Goal: Task Accomplishment & Management: Complete application form

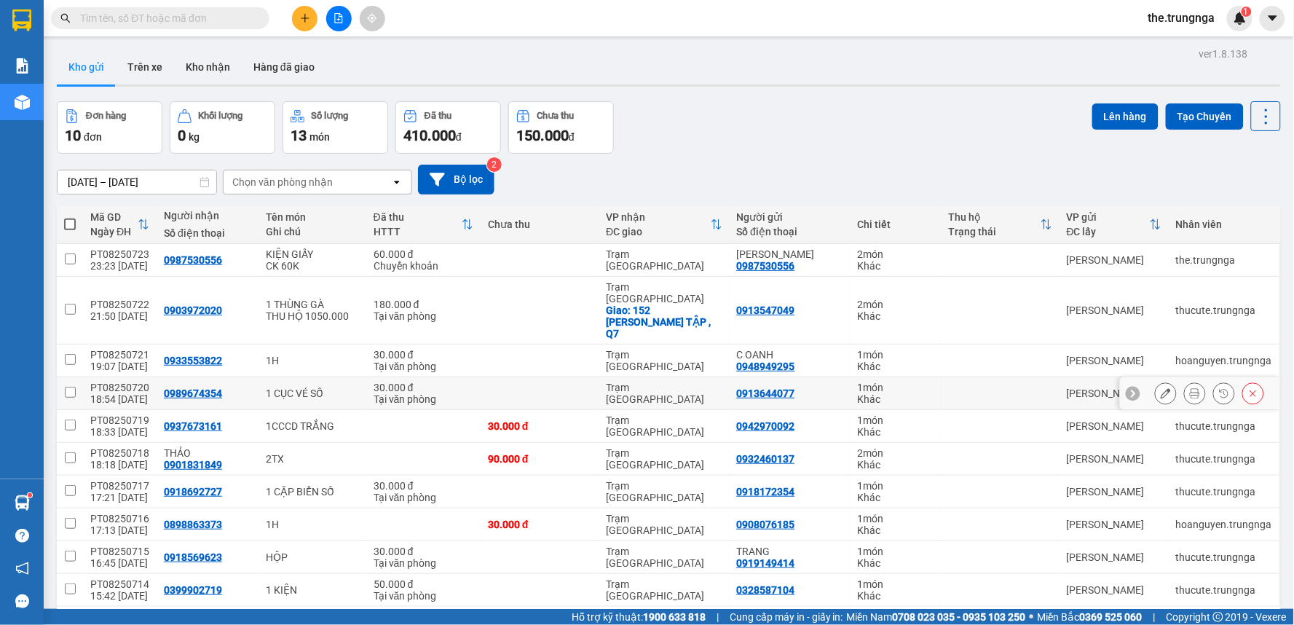
scroll to position [67, 0]
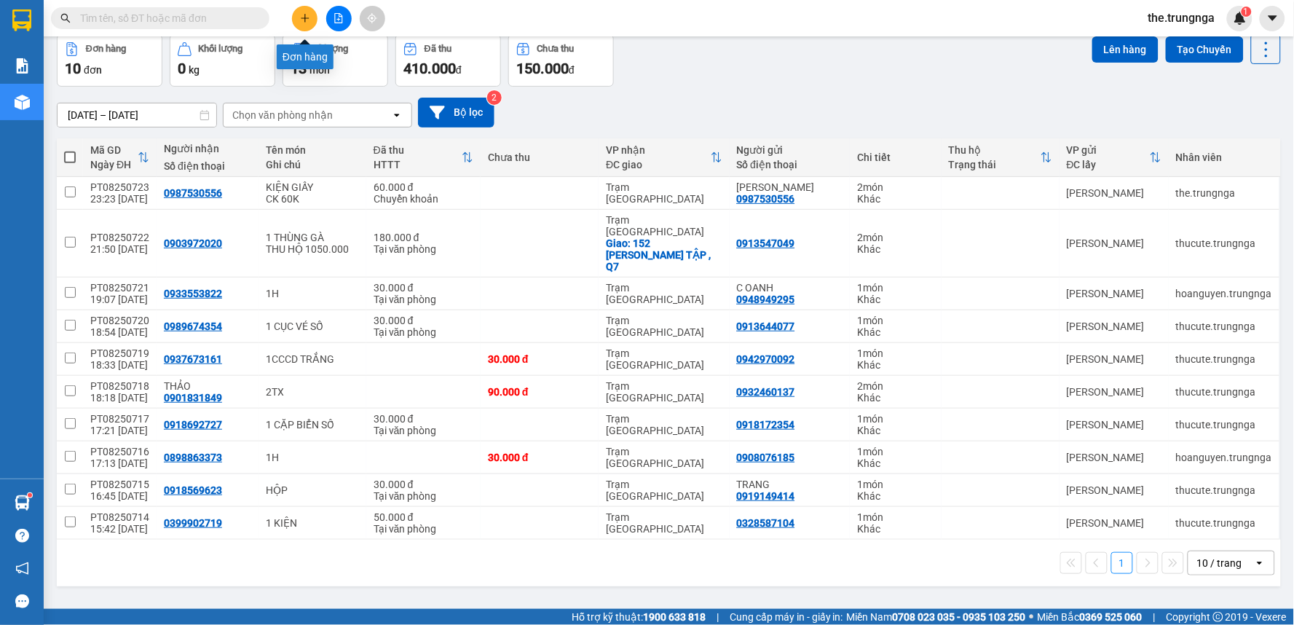
click at [299, 15] on button at bounding box center [304, 18] width 25 height 25
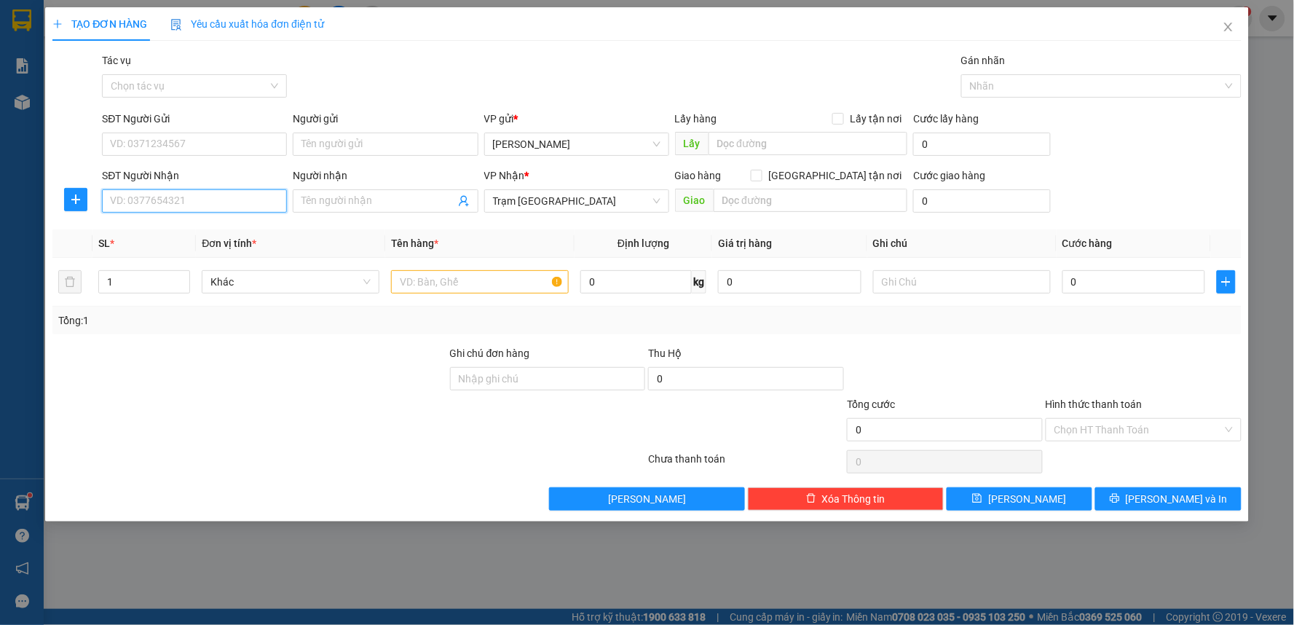
click at [165, 208] on input "SĐT Người Nhận" at bounding box center [194, 200] width 185 height 23
type input "0902345971"
click at [381, 193] on input "Người nhận" at bounding box center [377, 201] width 153 height 16
type input "D"
type input "ĐẦY"
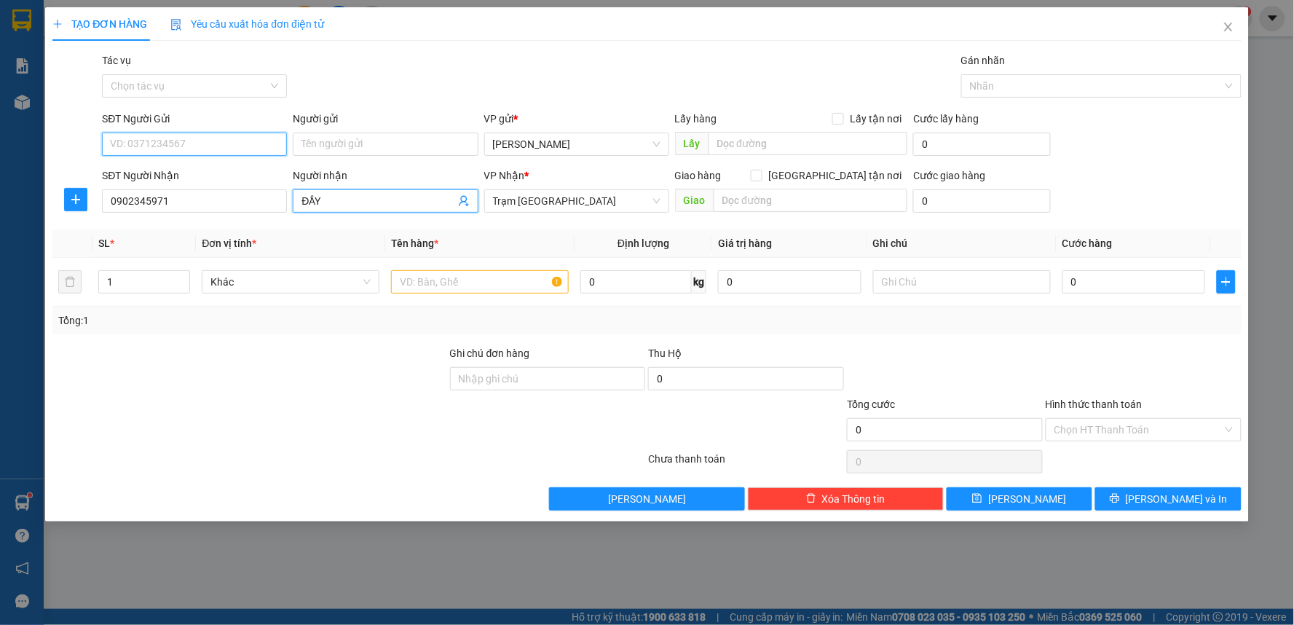
click at [177, 141] on input "SĐT Người Gửi" at bounding box center [194, 144] width 185 height 23
type input "0985087898"
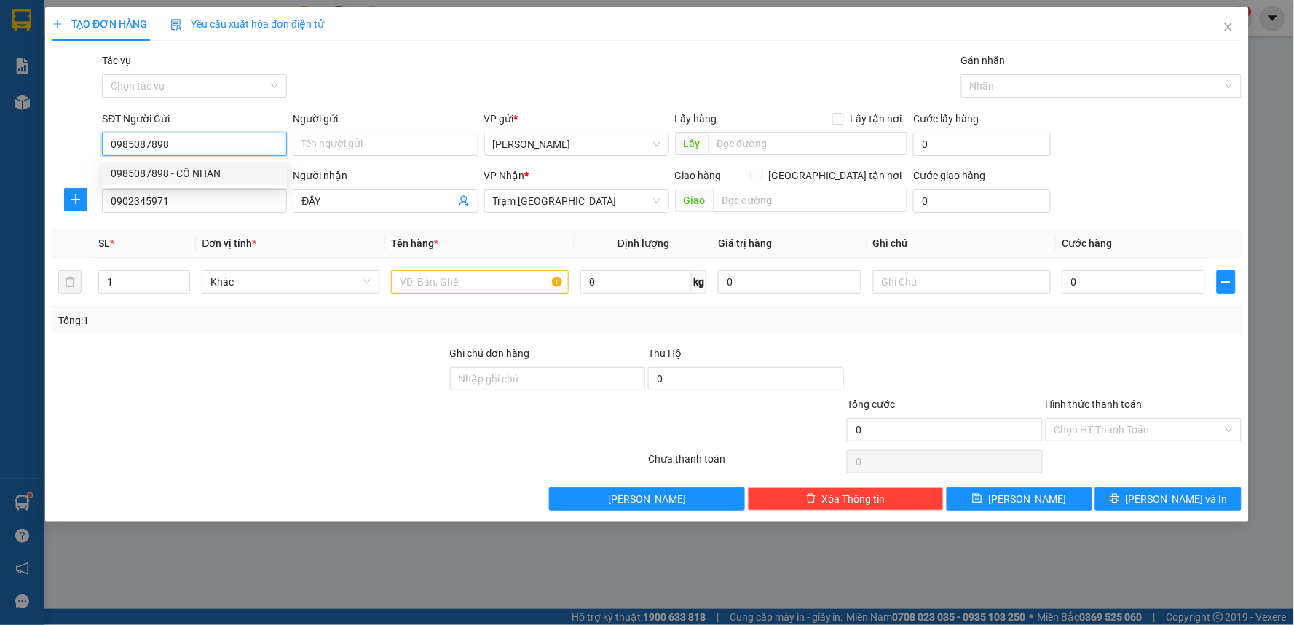
click at [186, 175] on div "0985087898 - CÔ NHÀN" at bounding box center [194, 173] width 167 height 16
type input "CÔ NHÀN"
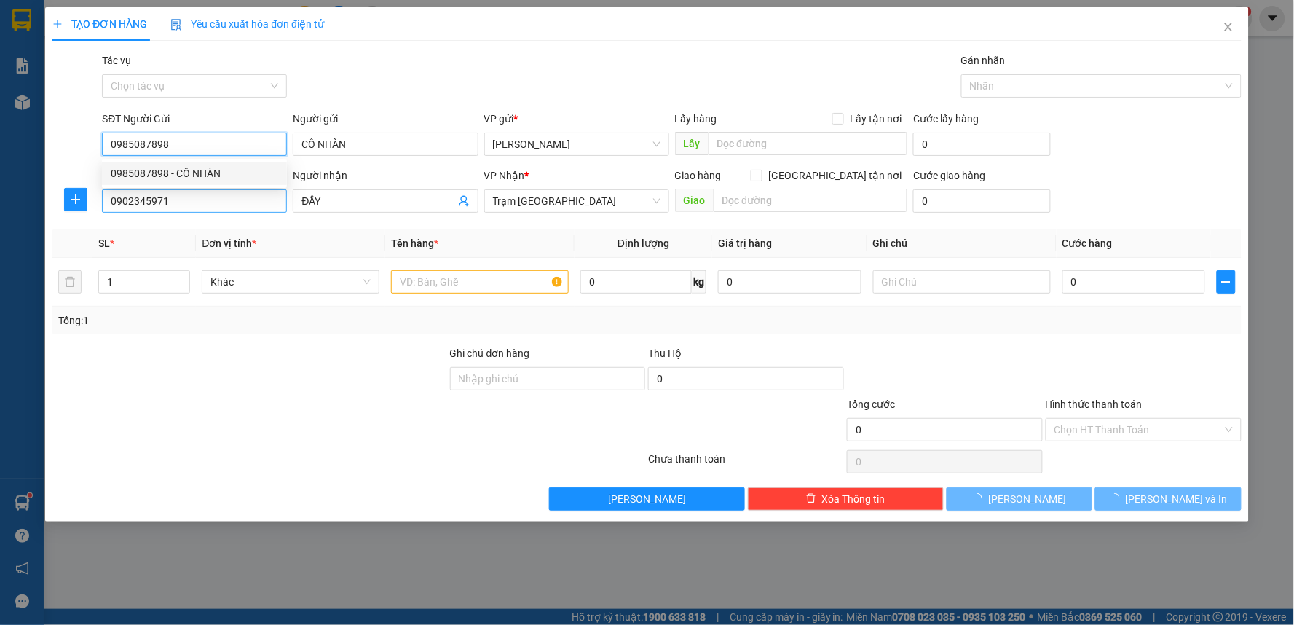
type input "50.000"
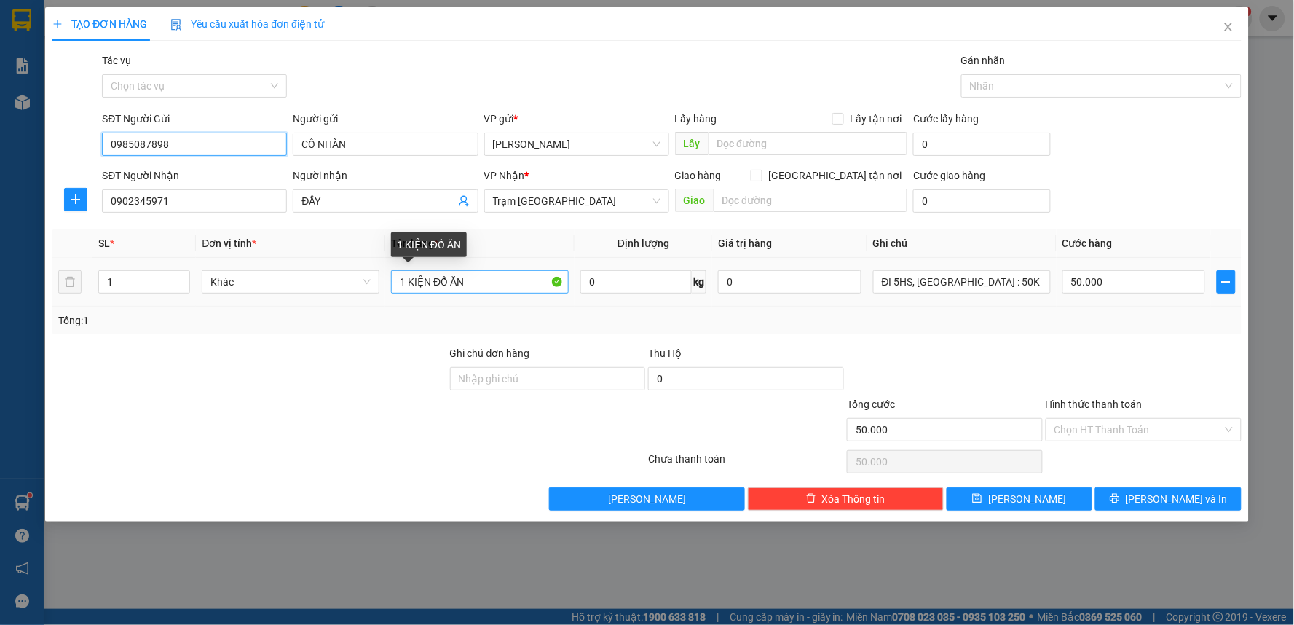
type input "0985087898"
click at [475, 287] on input "1 KIỆN ĐỒ ĂN" at bounding box center [480, 281] width 178 height 23
type input "TX ĐỒ ĂN"
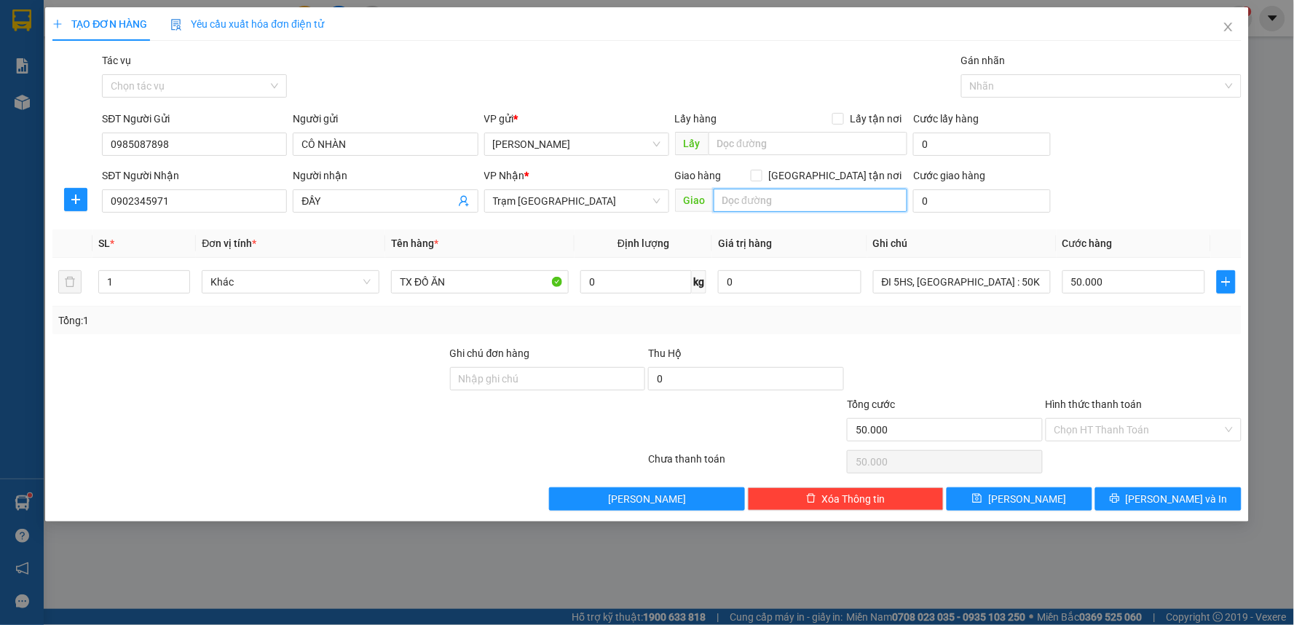
click at [743, 198] on input "text" at bounding box center [811, 200] width 194 height 23
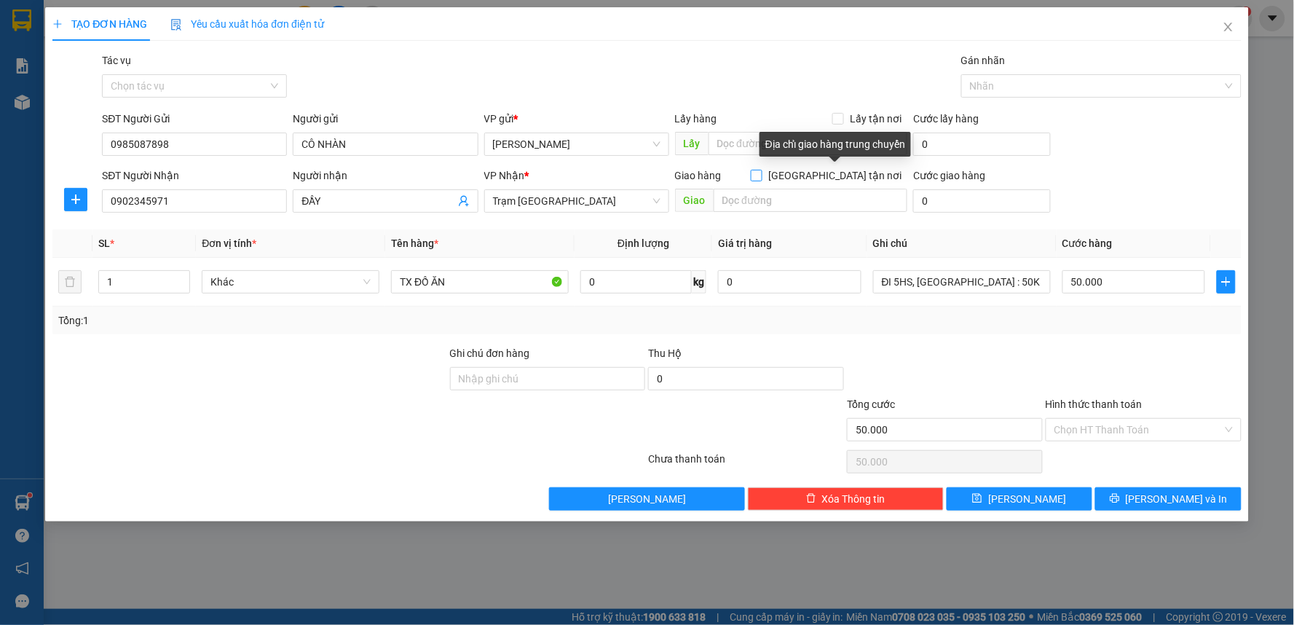
click at [762, 173] on span at bounding box center [757, 176] width 12 height 12
click at [761, 173] on input "[GEOGRAPHIC_DATA] tận nơi" at bounding box center [756, 175] width 10 height 10
checkbox input "true"
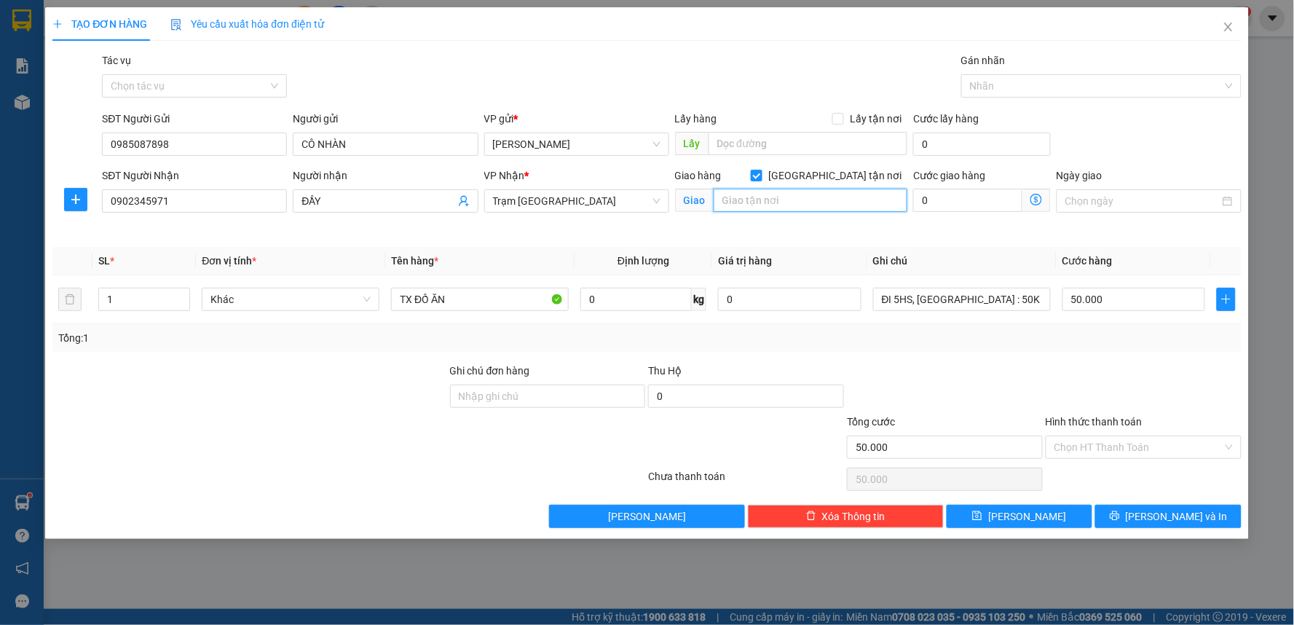
click at [772, 205] on input "text" at bounding box center [811, 200] width 194 height 23
type input "[PERSON_NAME] - [DOMAIN_NAME]"
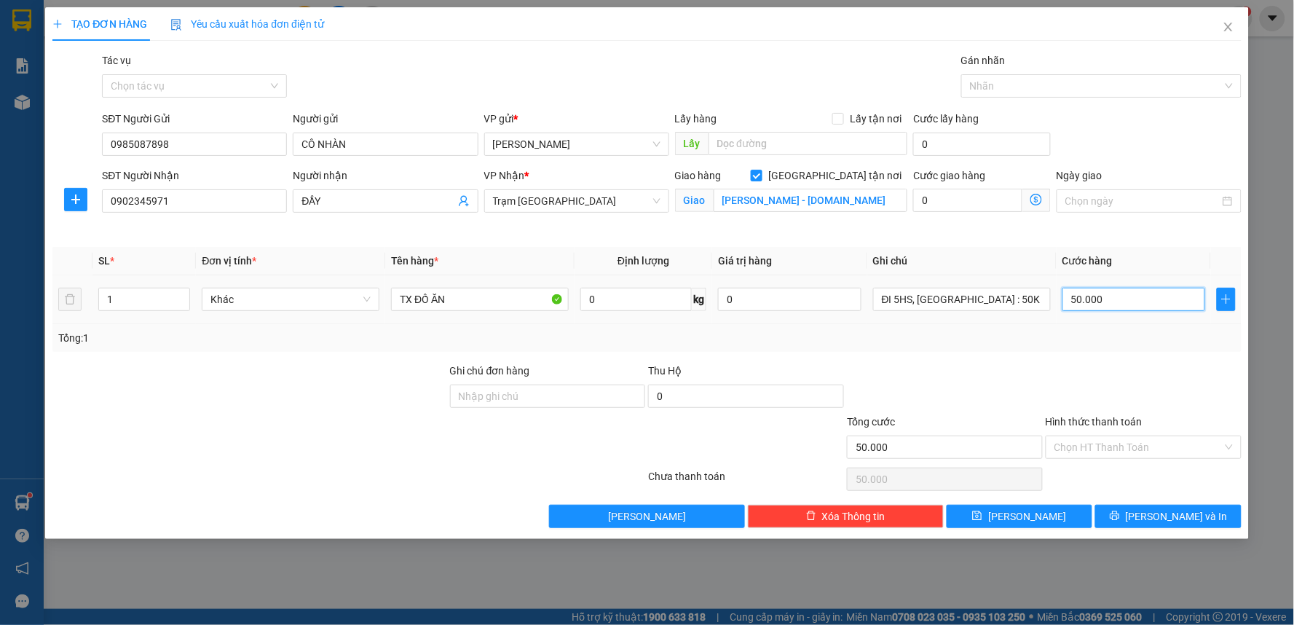
click at [1107, 288] on input "50.000" at bounding box center [1133, 299] width 143 height 23
type input "6"
type input "60"
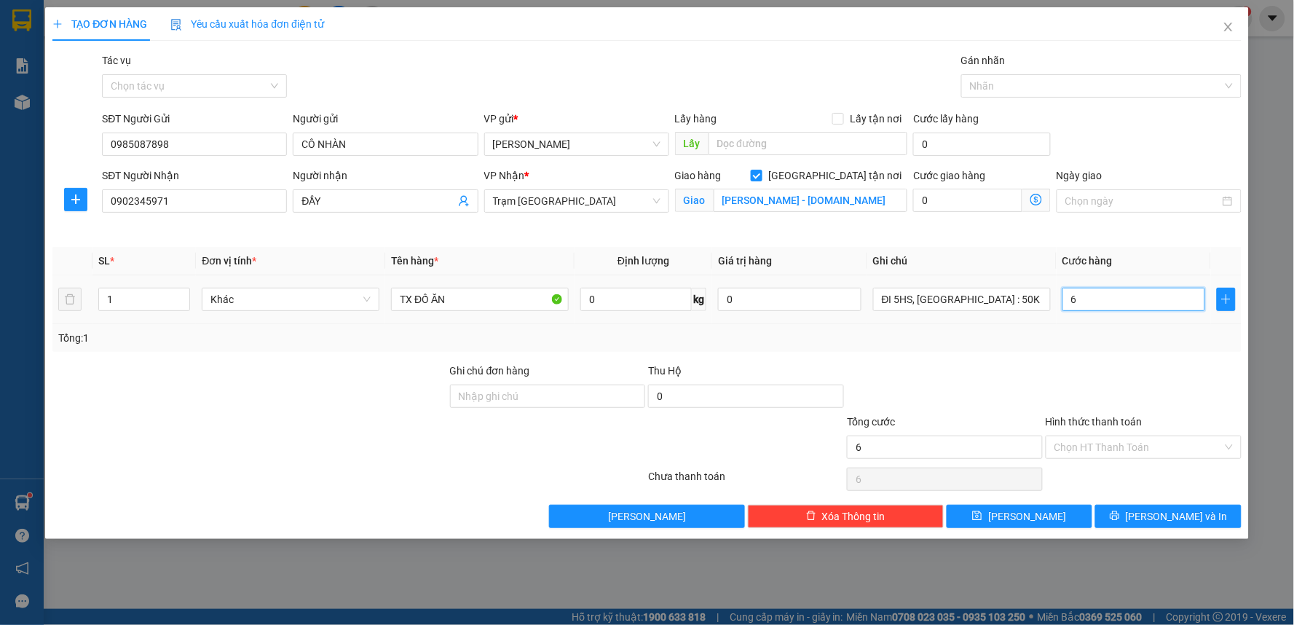
type input "60"
type input "60.000"
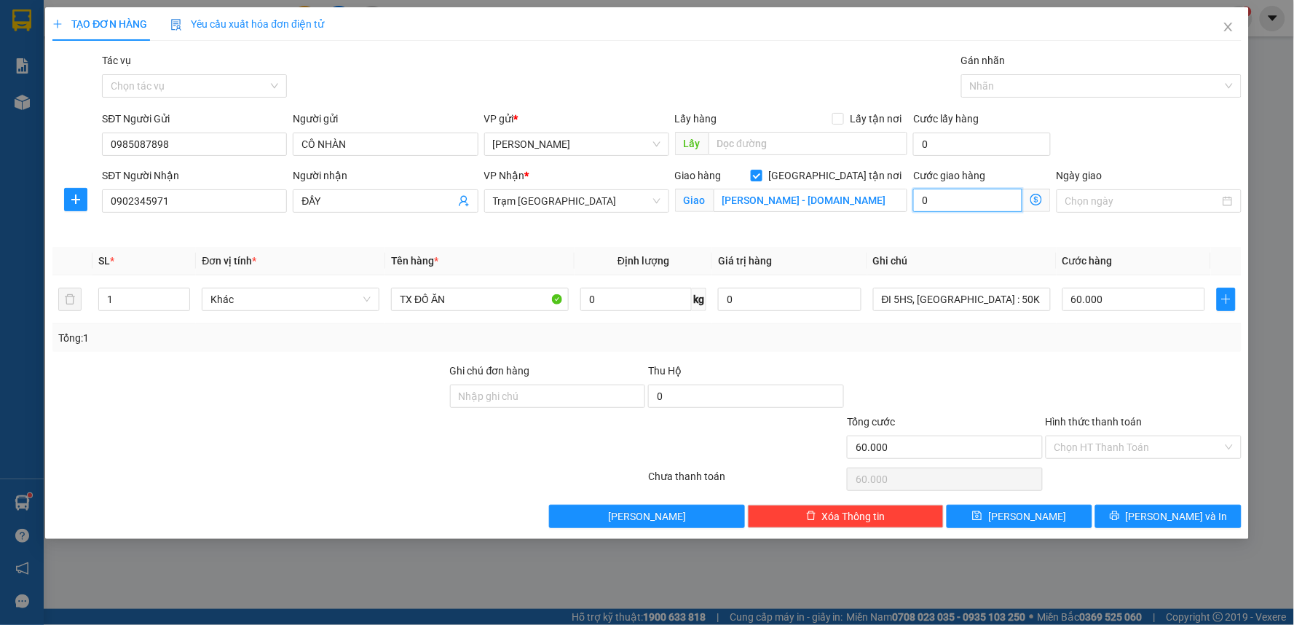
click at [959, 197] on input "0" at bounding box center [967, 200] width 109 height 23
type input "60.001"
type input "1"
type input "60.011"
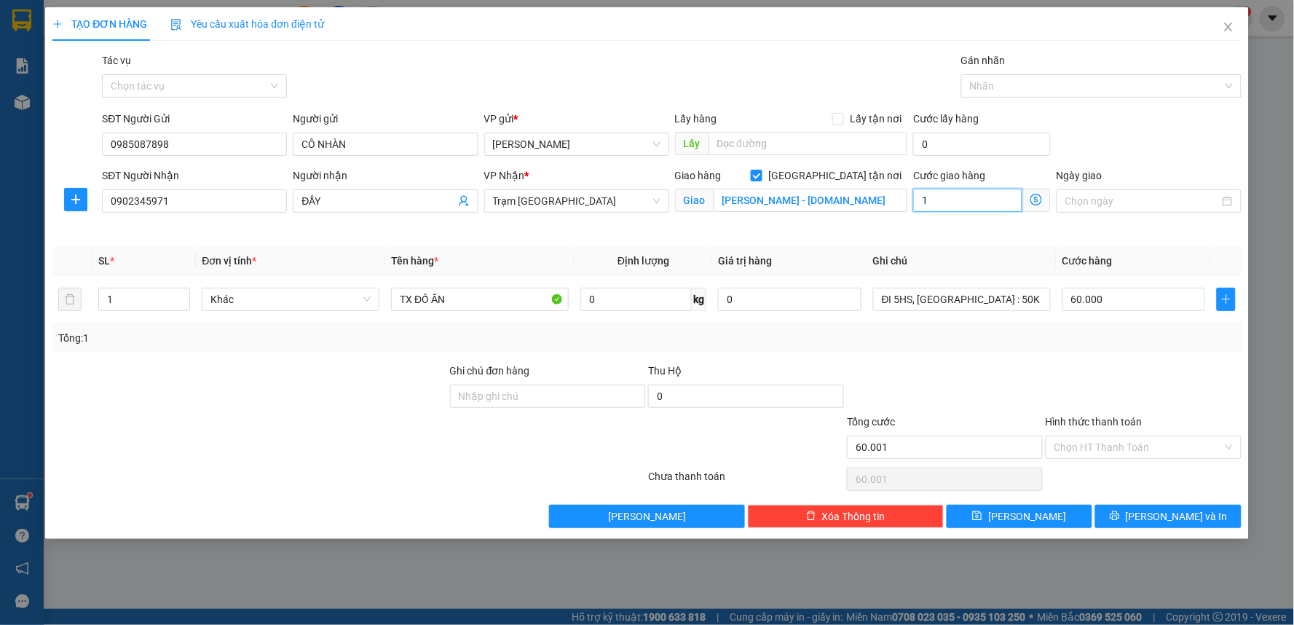
type input "60.011"
type input "11"
type input "60.001"
type input "1"
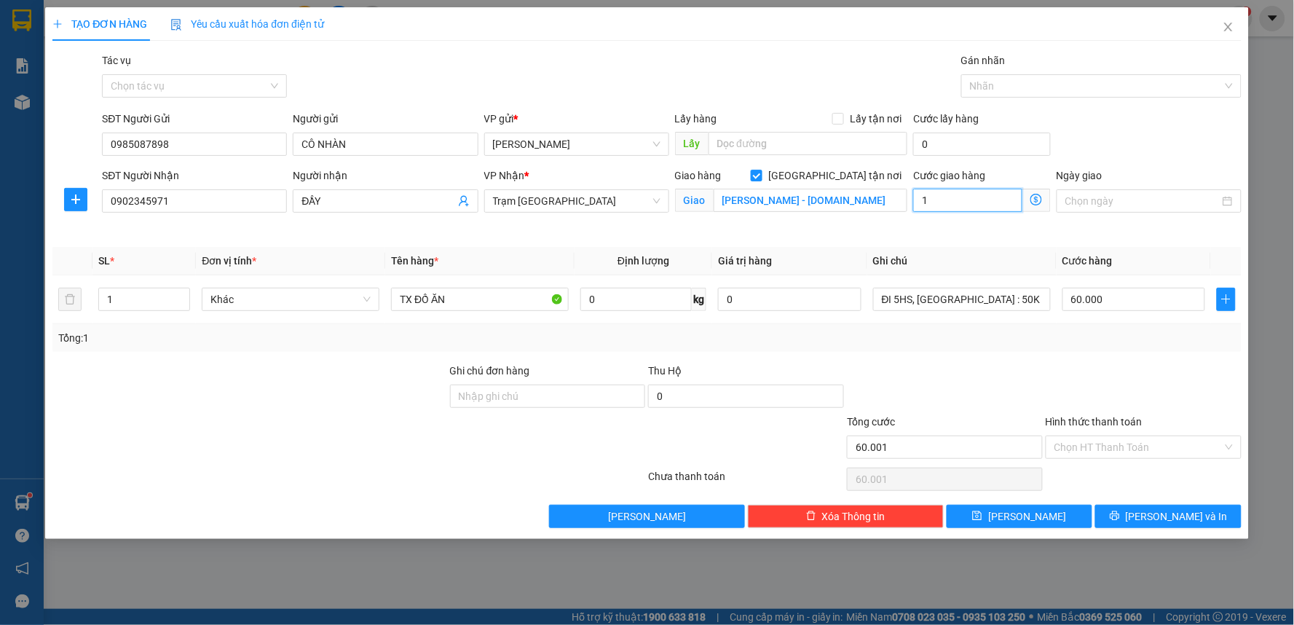
type input "60.016"
type input "16"
type input "60.160"
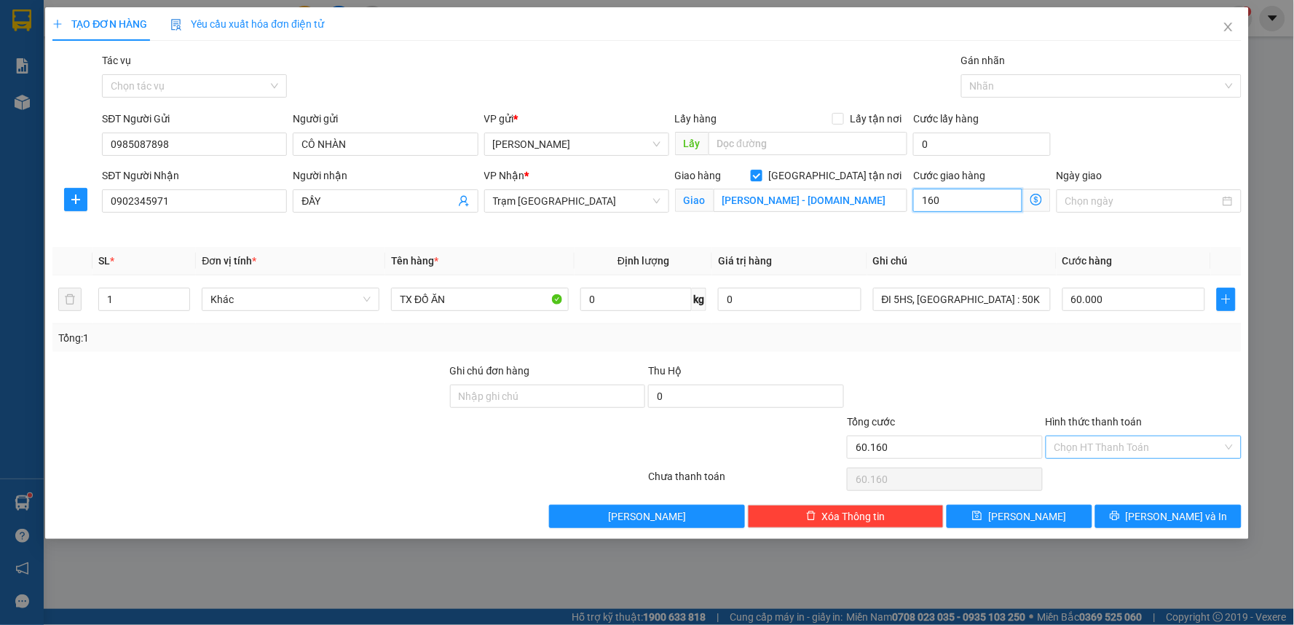
type input "160"
type input "220.000"
type input "160.000"
click at [1097, 448] on input "Hình thức thanh toán" at bounding box center [1138, 447] width 168 height 22
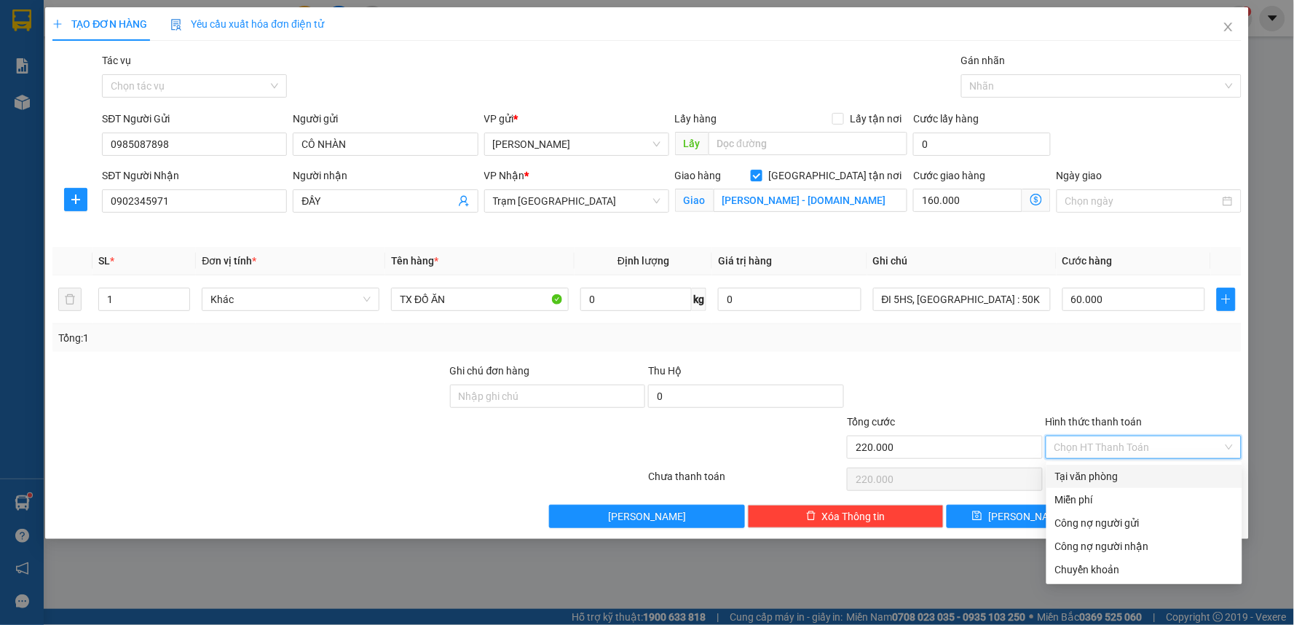
click at [1107, 483] on div "Tại văn phòng" at bounding box center [1144, 476] width 178 height 16
type input "0"
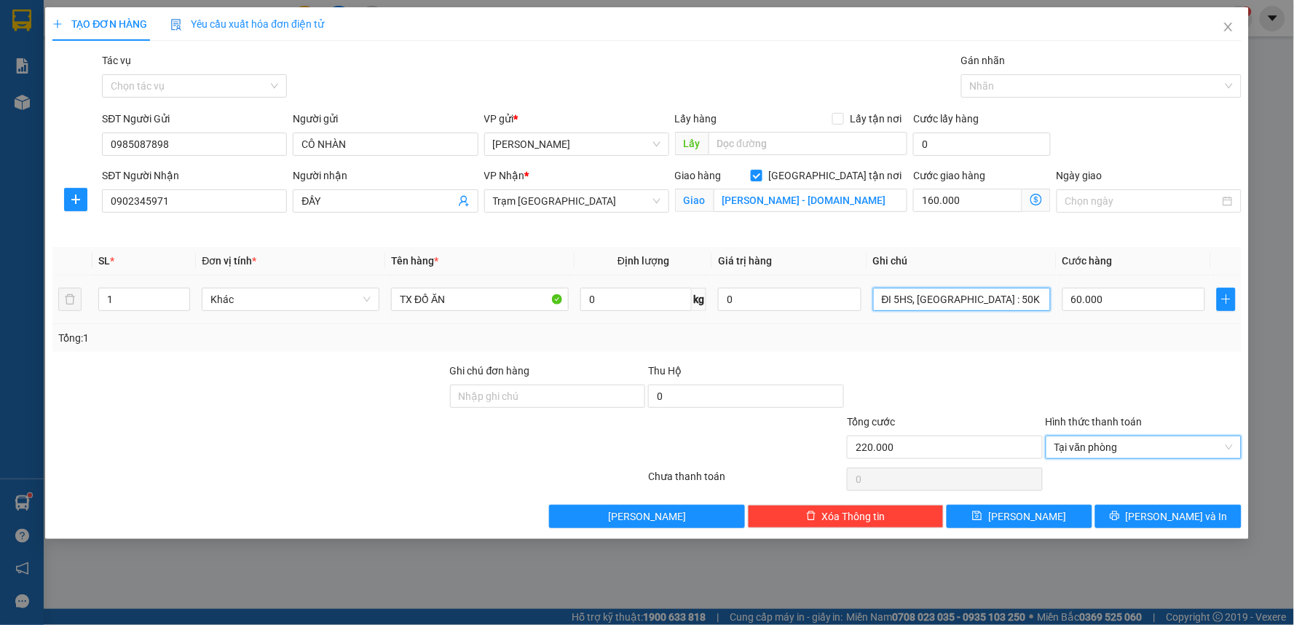
click at [976, 292] on input "ĐI 5HS, [GEOGRAPHIC_DATA] : 50K" at bounding box center [962, 299] width 178 height 23
type input "TN PHÚ NHUẬN 100K"
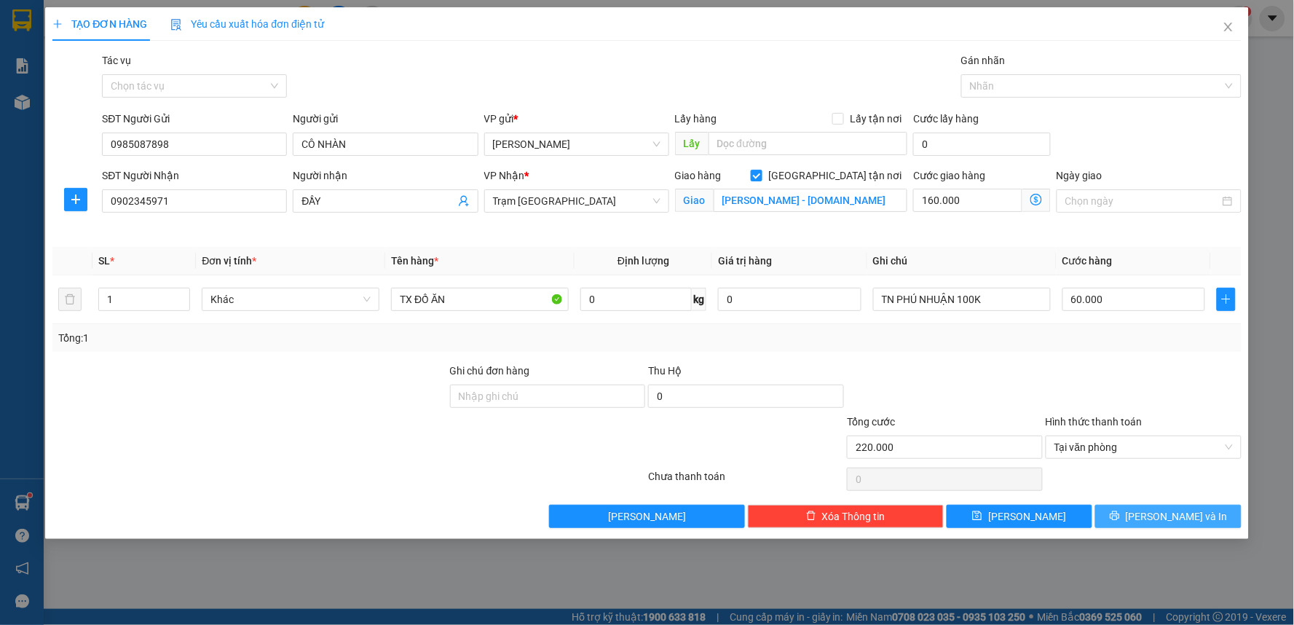
click at [1119, 519] on icon "printer" at bounding box center [1114, 515] width 9 height 9
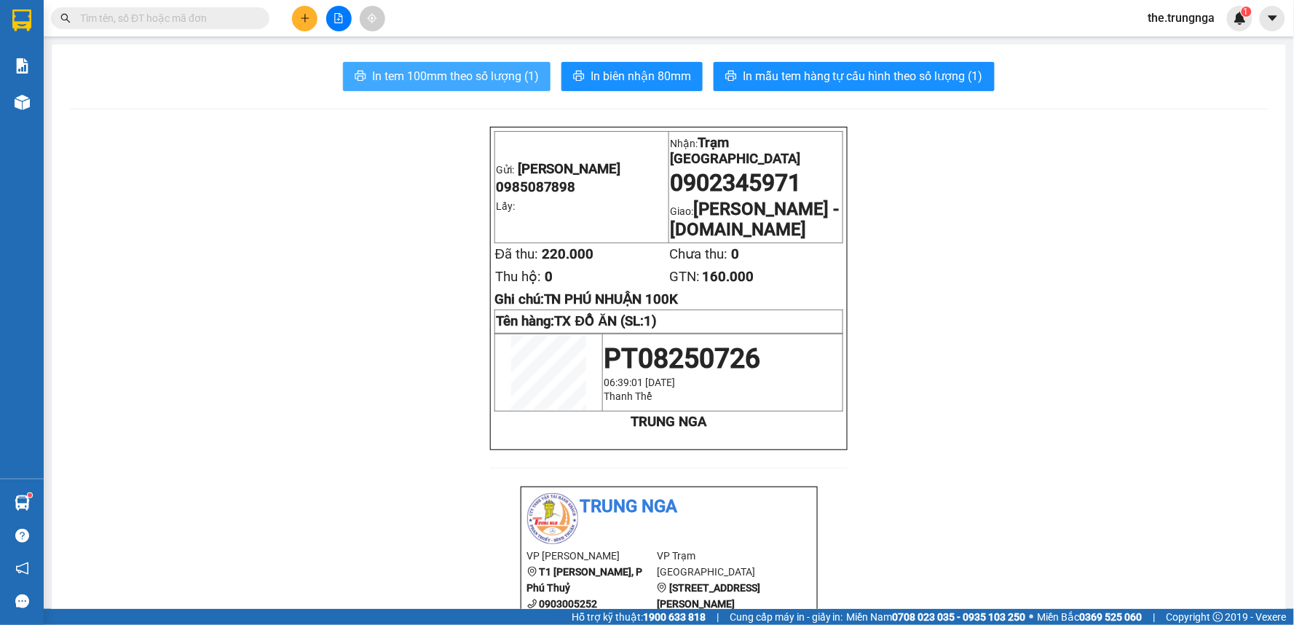
click at [389, 78] on span "In tem 100mm theo số lượng (1)" at bounding box center [455, 76] width 167 height 18
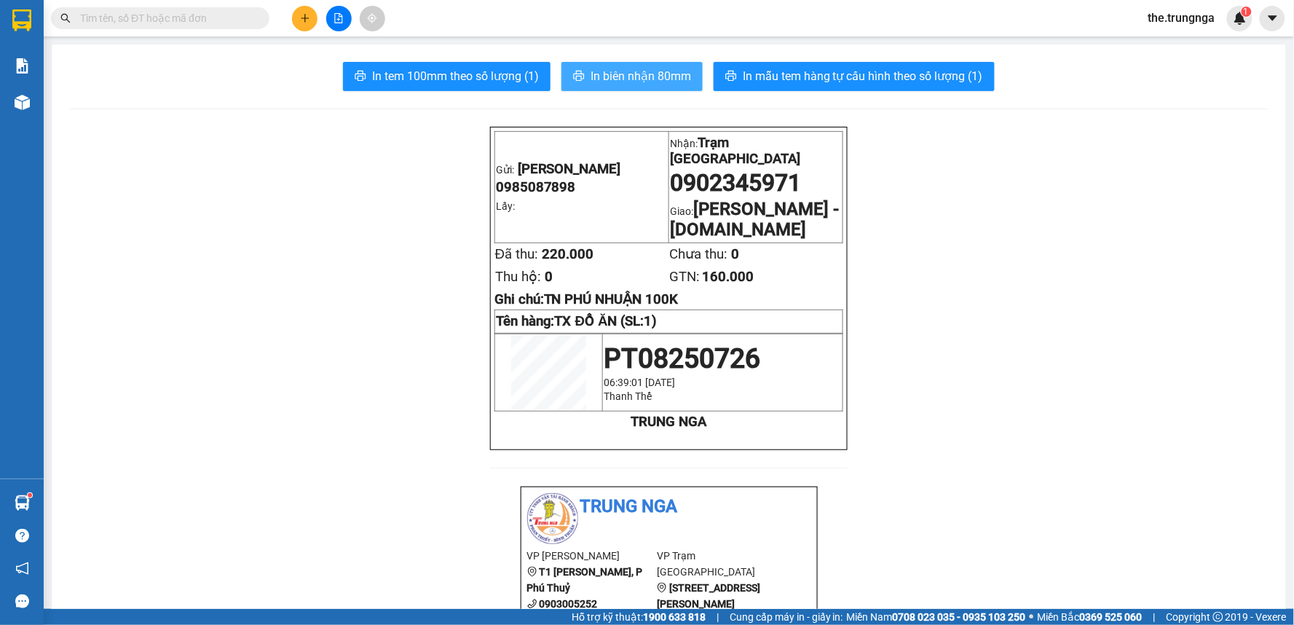
click at [590, 74] on span "In biên nhận 80mm" at bounding box center [640, 76] width 100 height 18
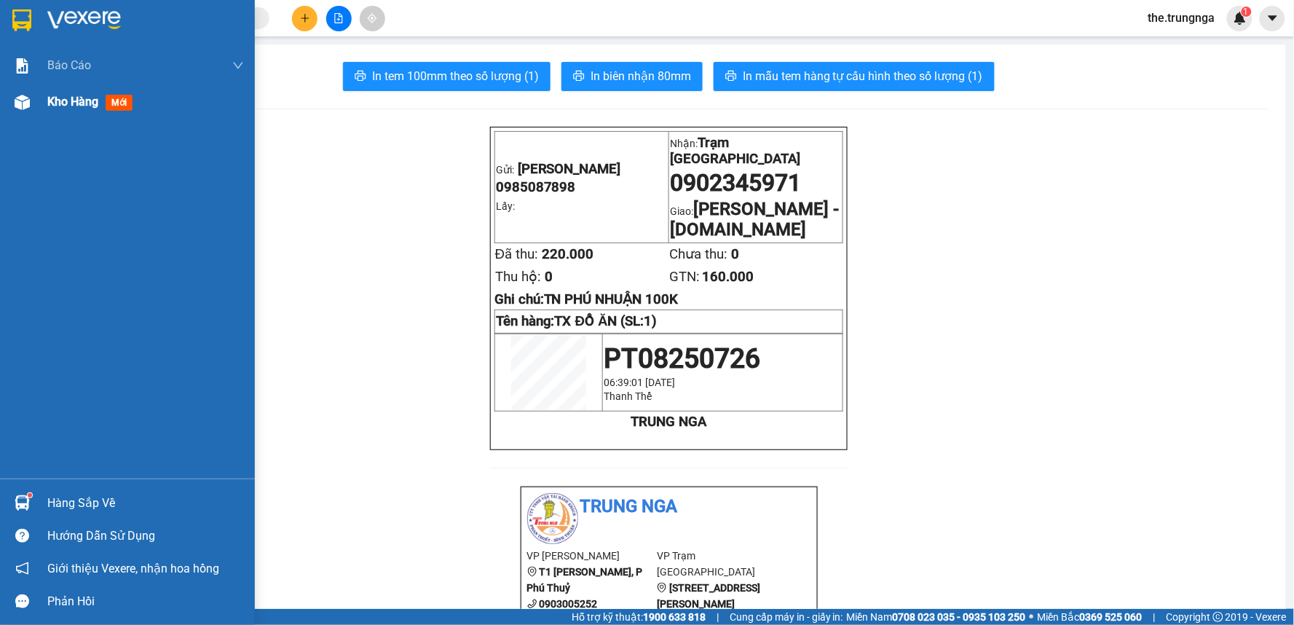
click at [25, 97] on img at bounding box center [22, 102] width 15 height 15
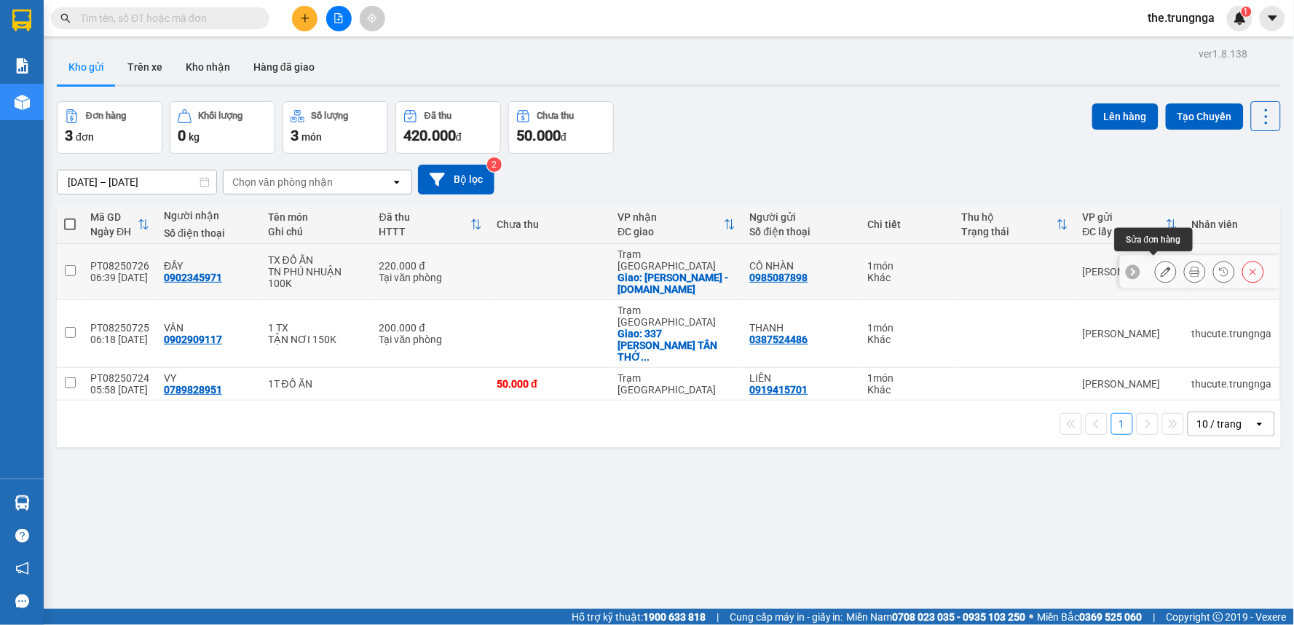
click at [1162, 266] on button at bounding box center [1166, 271] width 20 height 25
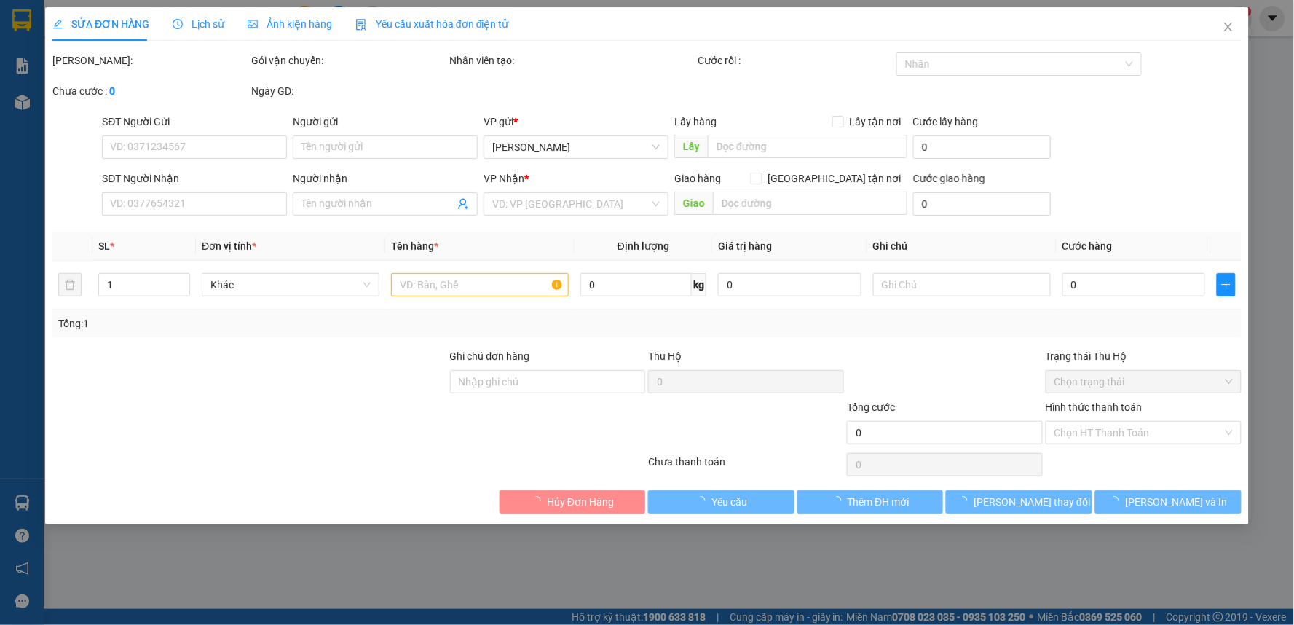
type input "0985087898"
type input "CÔ NHÀN"
type input "0902345971"
type input "ĐẦY"
checkbox input "true"
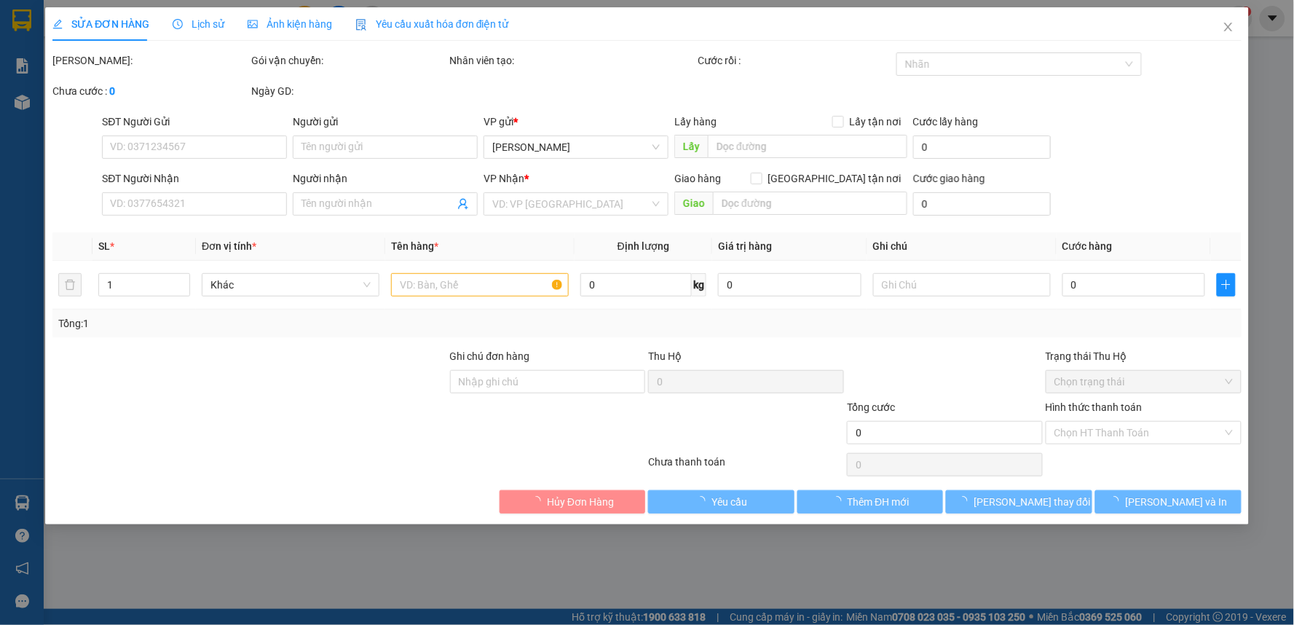
type input "[PERSON_NAME] - [DOMAIN_NAME]"
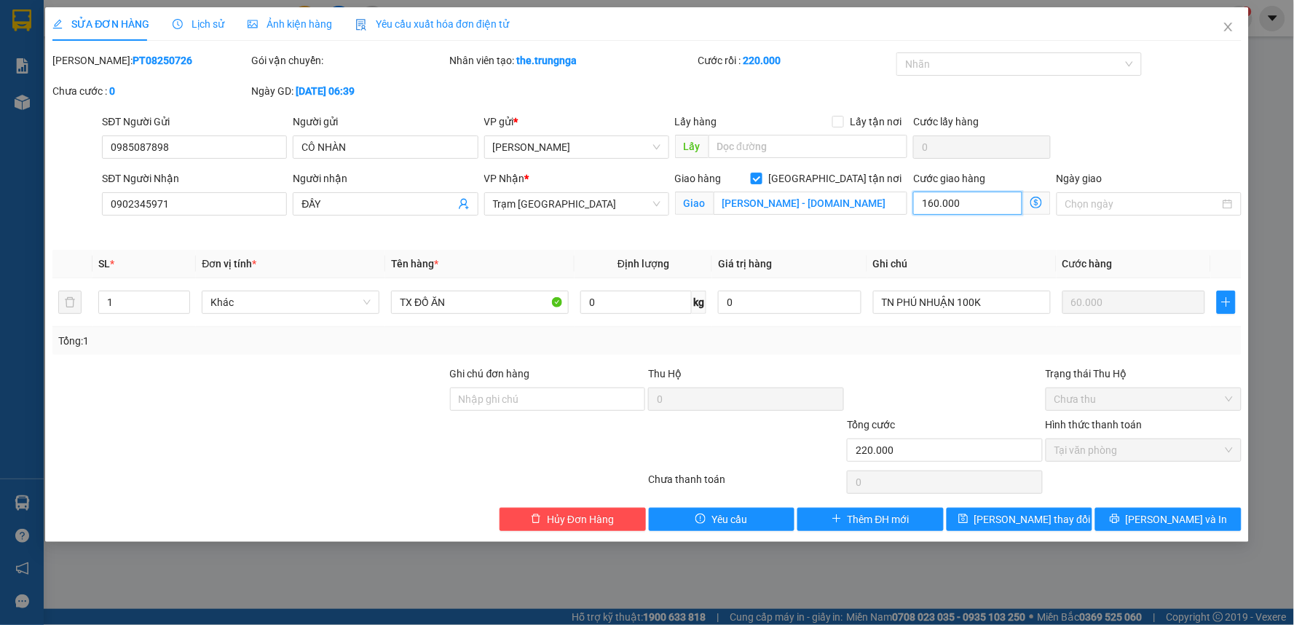
click at [951, 205] on input "160.000" at bounding box center [967, 202] width 109 height 23
type input "60.001"
type input "-159.999"
type input "1"
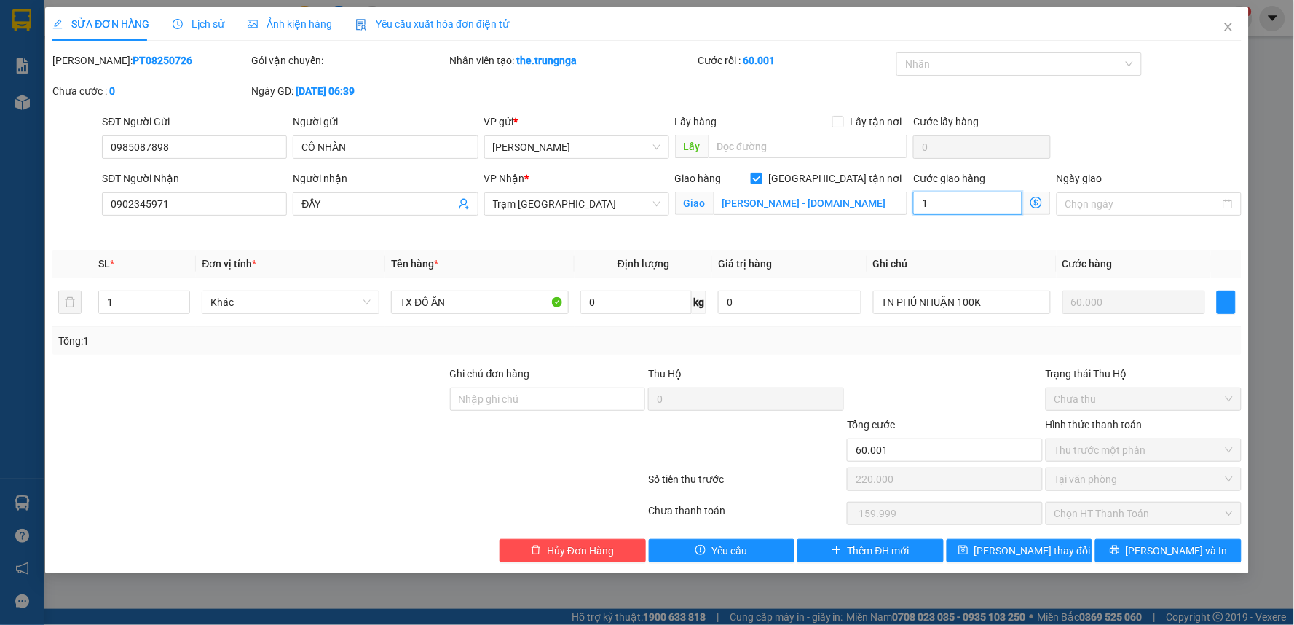
type input "60.010"
type input "-159.990"
type input "10"
type input "60.100"
type input "-159.900"
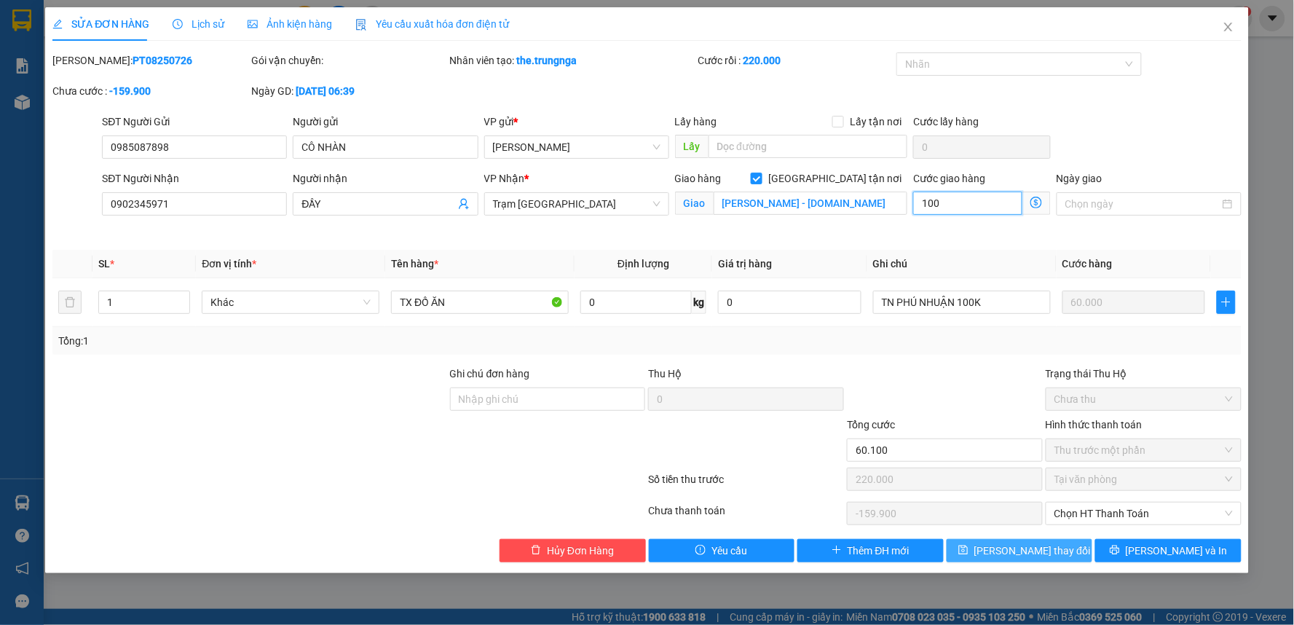
type input "100"
type input "160.000"
type input "-60.000"
type input "100.000"
click at [968, 546] on icon "save" at bounding box center [963, 550] width 10 height 10
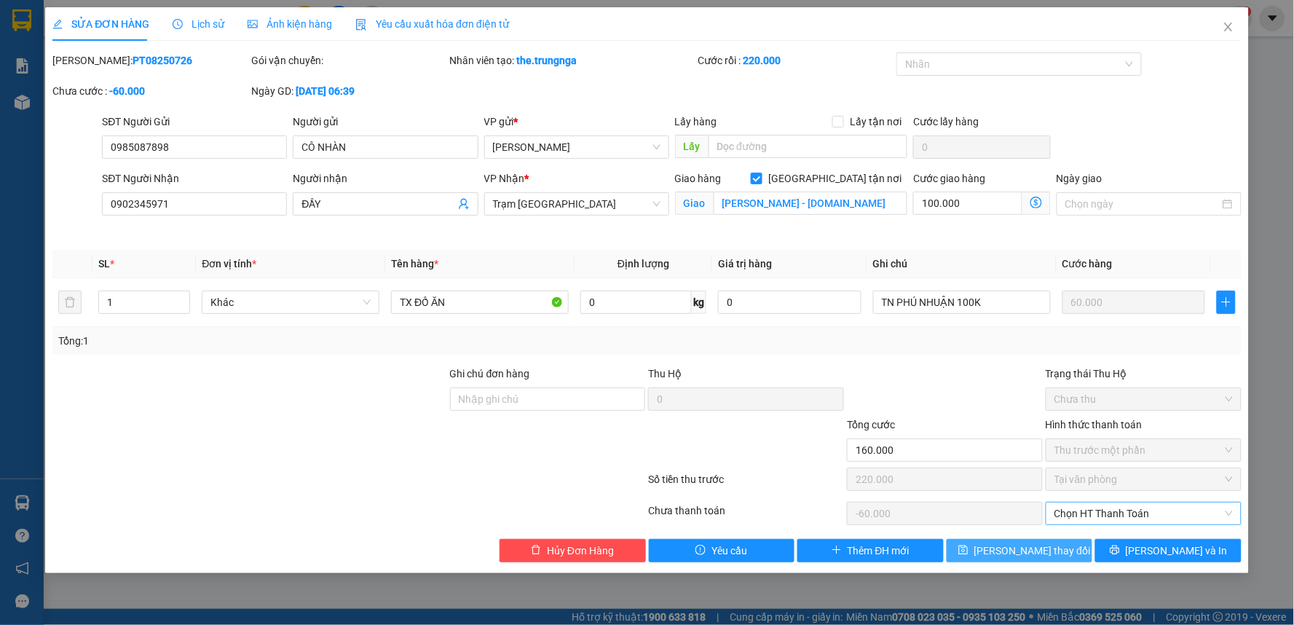
click at [1102, 513] on span "Chọn HT Thanh Toán" at bounding box center [1143, 513] width 178 height 22
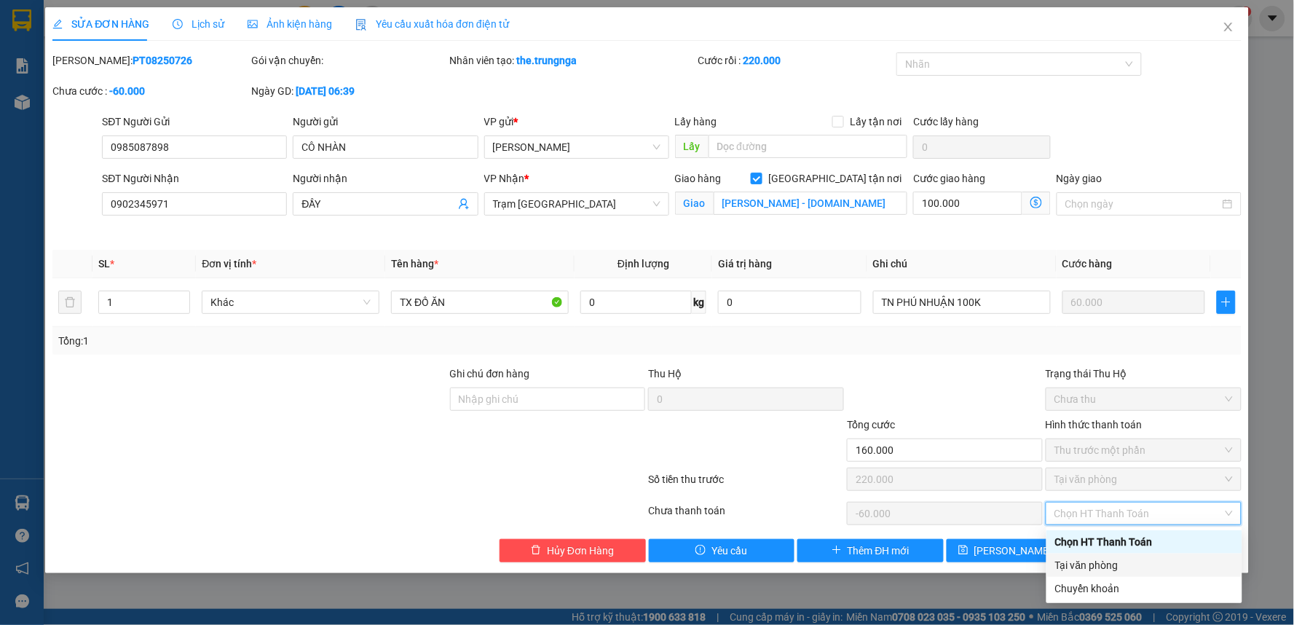
click at [1097, 570] on div "Tại văn phòng" at bounding box center [1144, 565] width 178 height 16
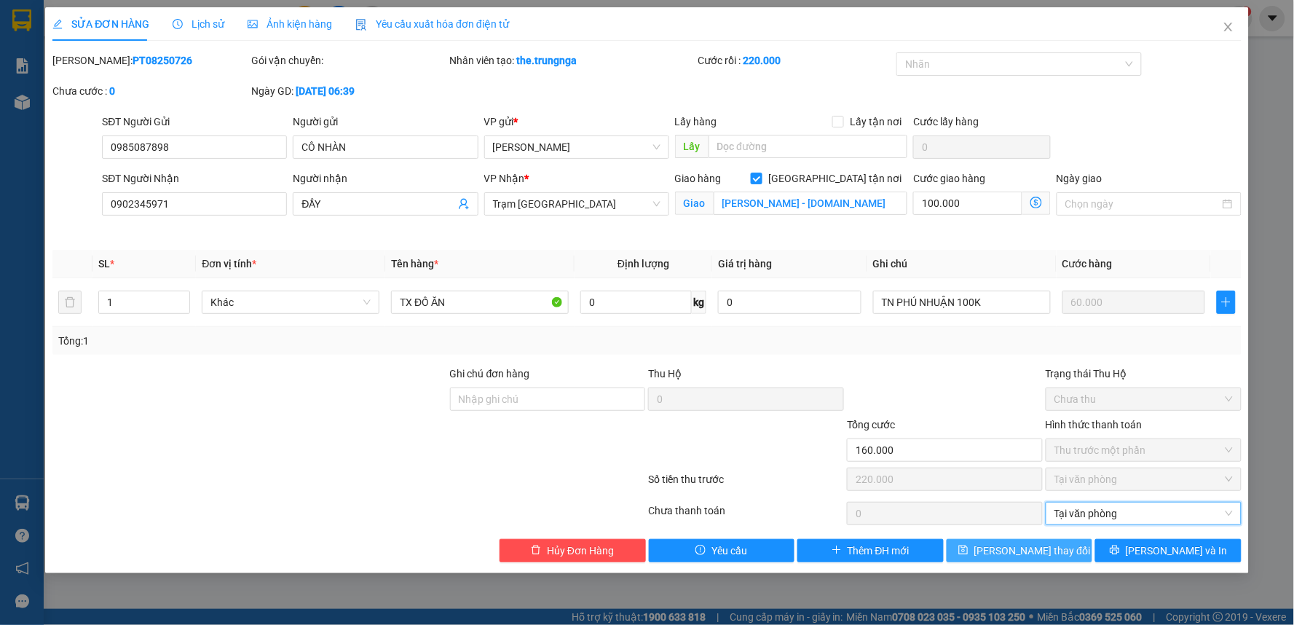
click at [1000, 553] on span "[PERSON_NAME] thay đổi" at bounding box center [1032, 550] width 116 height 16
click at [1101, 511] on span "Tại văn phòng" at bounding box center [1143, 513] width 178 height 22
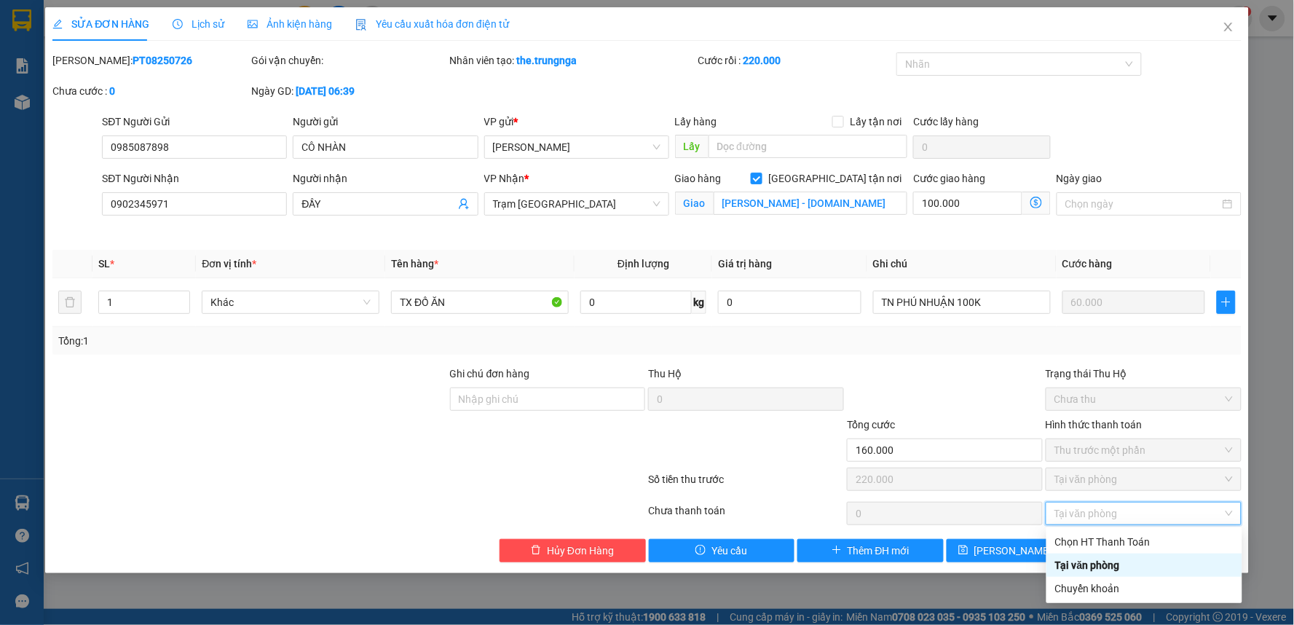
click at [1105, 563] on div "Tại văn phòng" at bounding box center [1144, 565] width 178 height 16
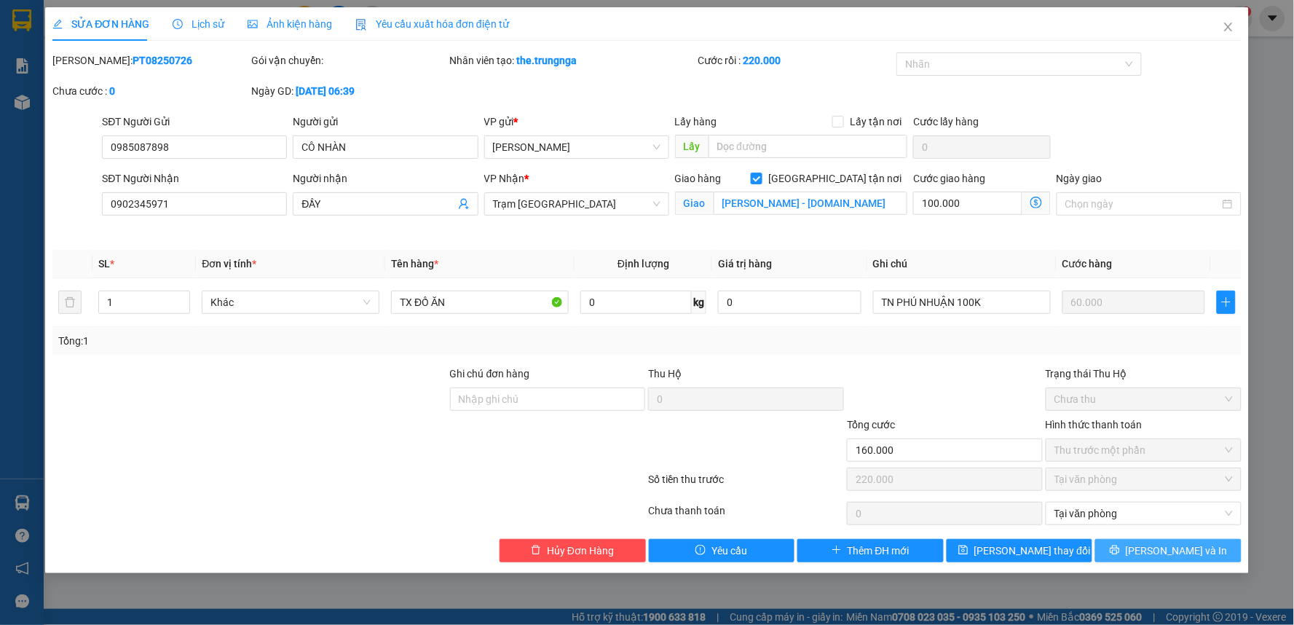
click at [1134, 550] on button "[PERSON_NAME] và In" at bounding box center [1168, 550] width 146 height 23
click at [1098, 515] on span "Tại văn phòng" at bounding box center [1143, 513] width 178 height 22
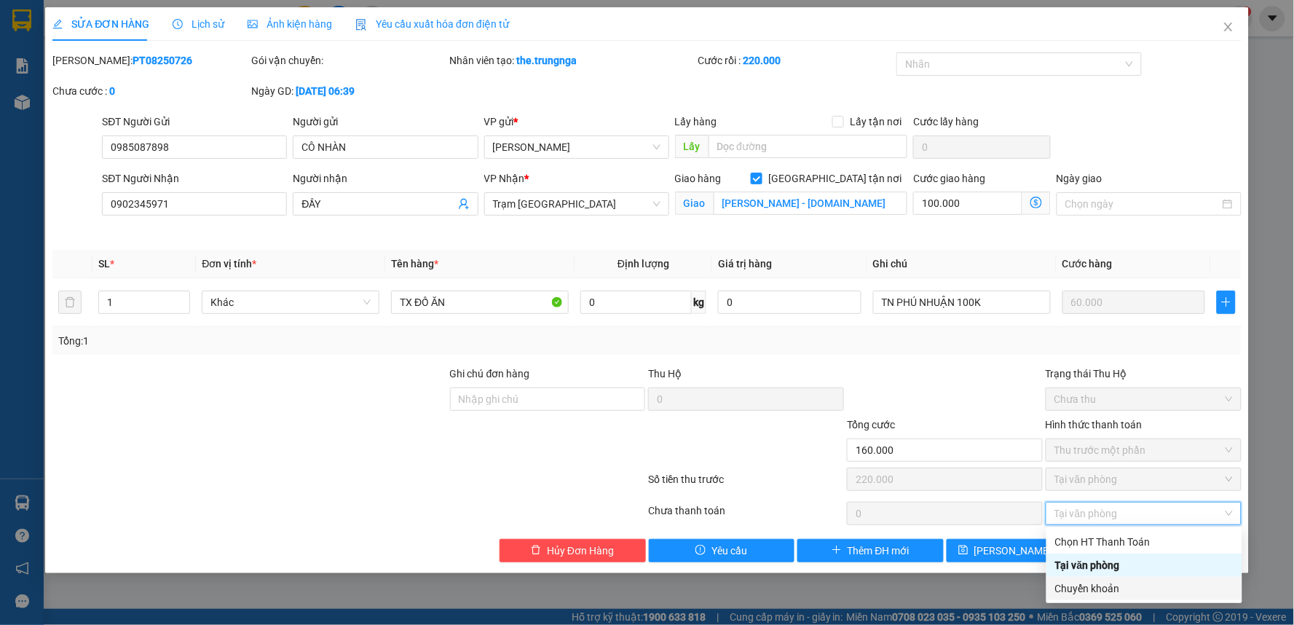
click at [1099, 586] on div "Chuyển khoản" at bounding box center [1144, 588] width 178 height 16
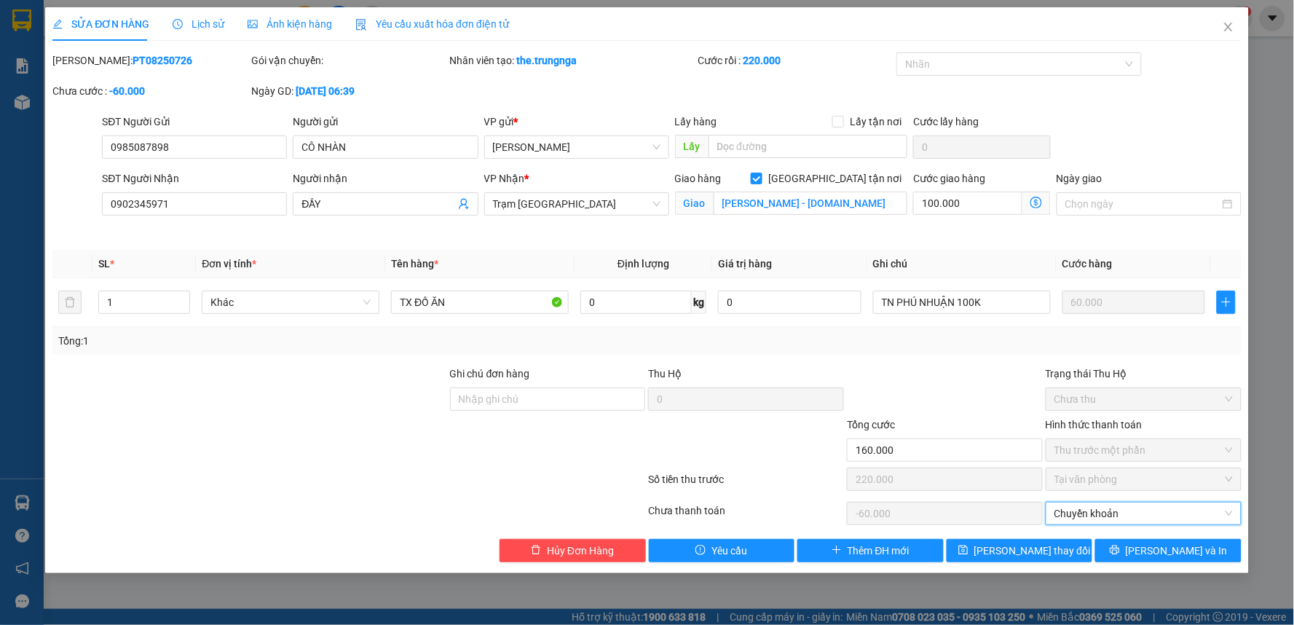
click at [1119, 523] on span "Chuyển khoản" at bounding box center [1143, 513] width 178 height 22
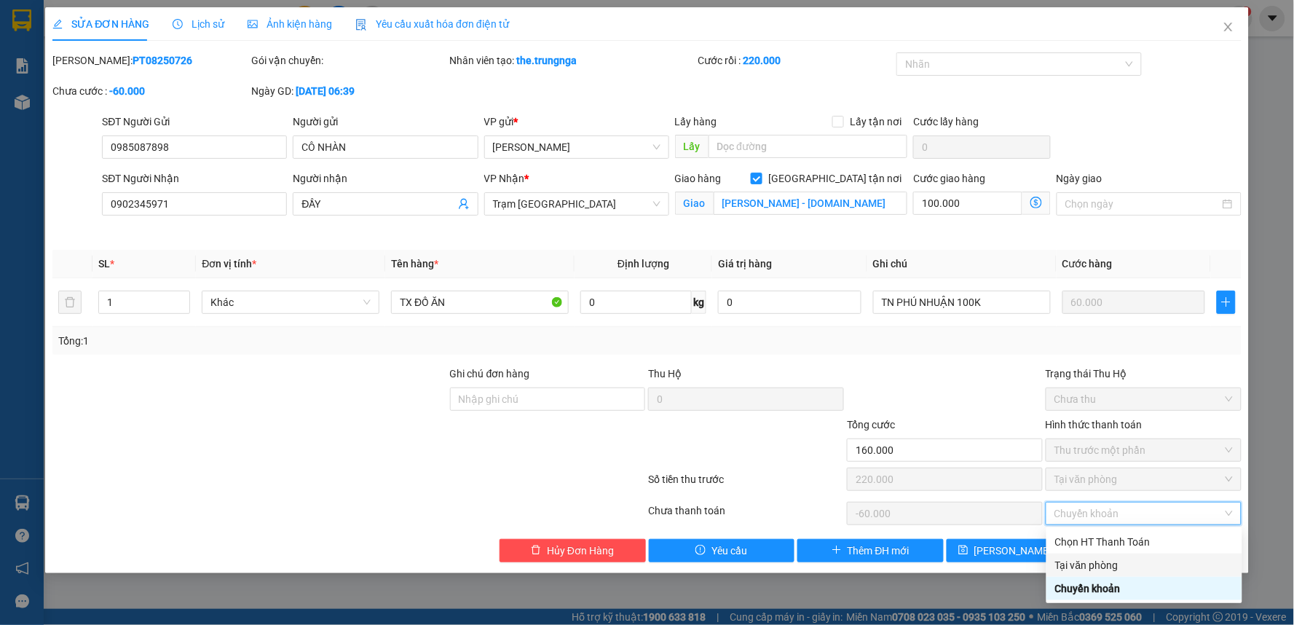
click at [1110, 561] on div "Tại văn phòng" at bounding box center [1144, 565] width 178 height 16
type input "0"
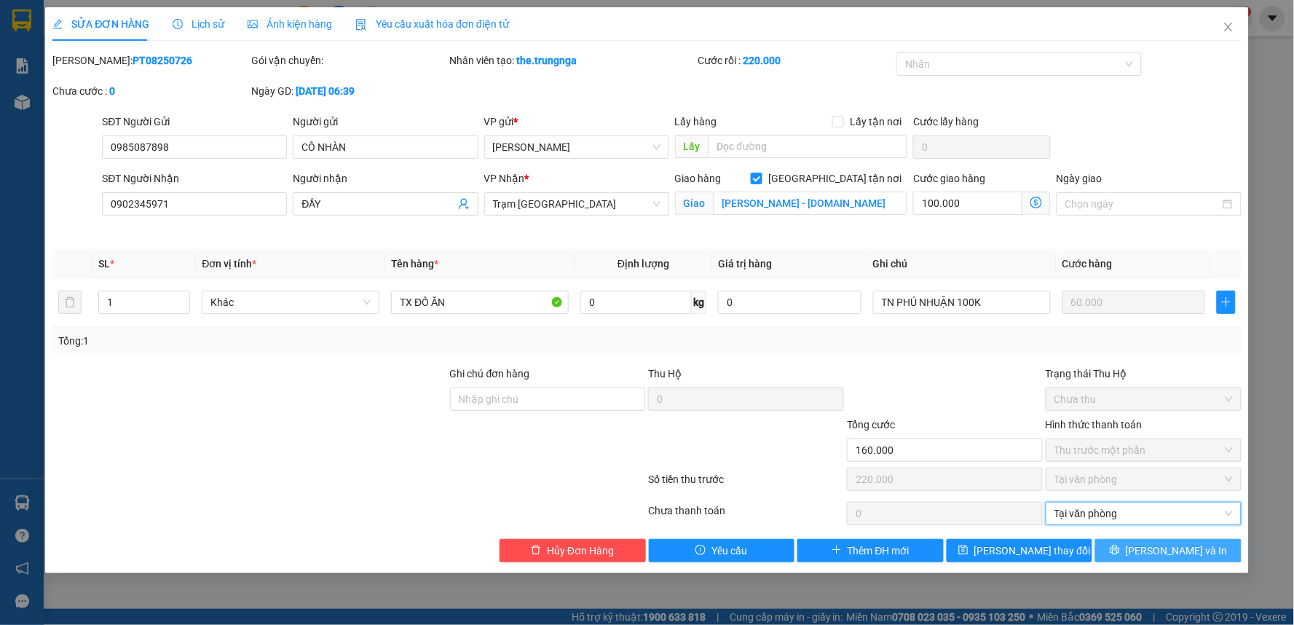
click at [1151, 555] on button "[PERSON_NAME] và In" at bounding box center [1168, 550] width 146 height 23
click at [723, 485] on div "Số tiền thu trước" at bounding box center [746, 482] width 196 height 22
click at [709, 482] on label "Số tiền thu trước" at bounding box center [686, 479] width 76 height 12
click at [1098, 483] on span "Tại văn phòng" at bounding box center [1143, 479] width 178 height 22
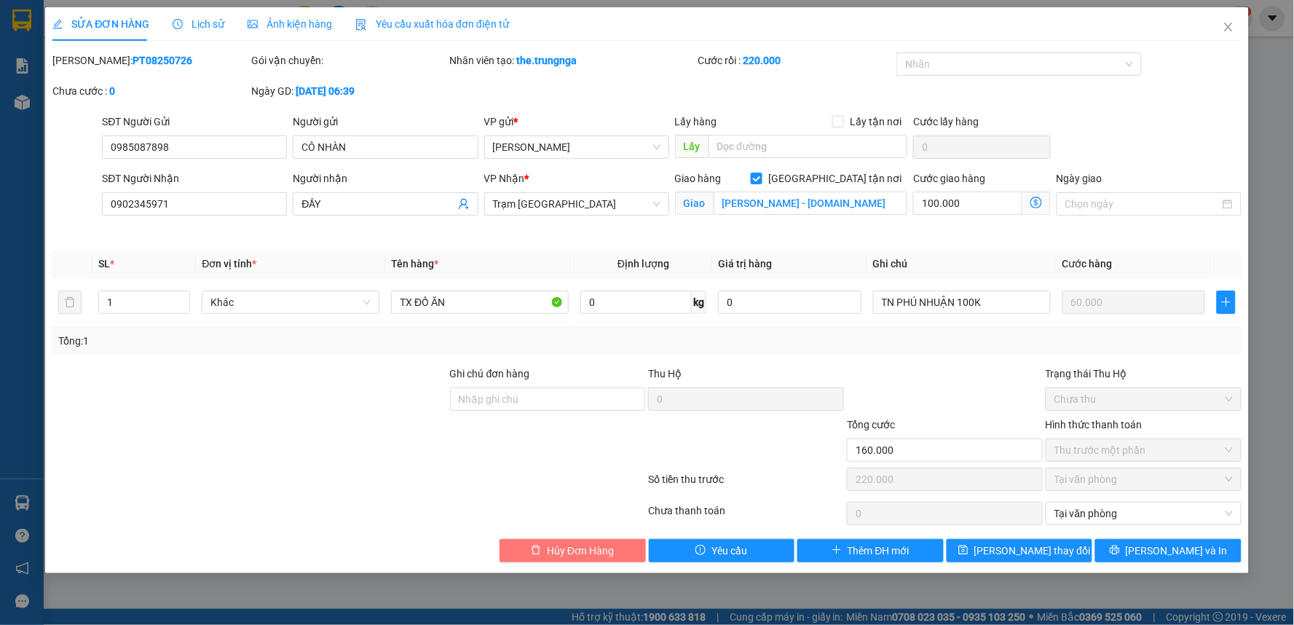
click at [566, 556] on span "Hủy Đơn Hàng" at bounding box center [580, 550] width 67 height 16
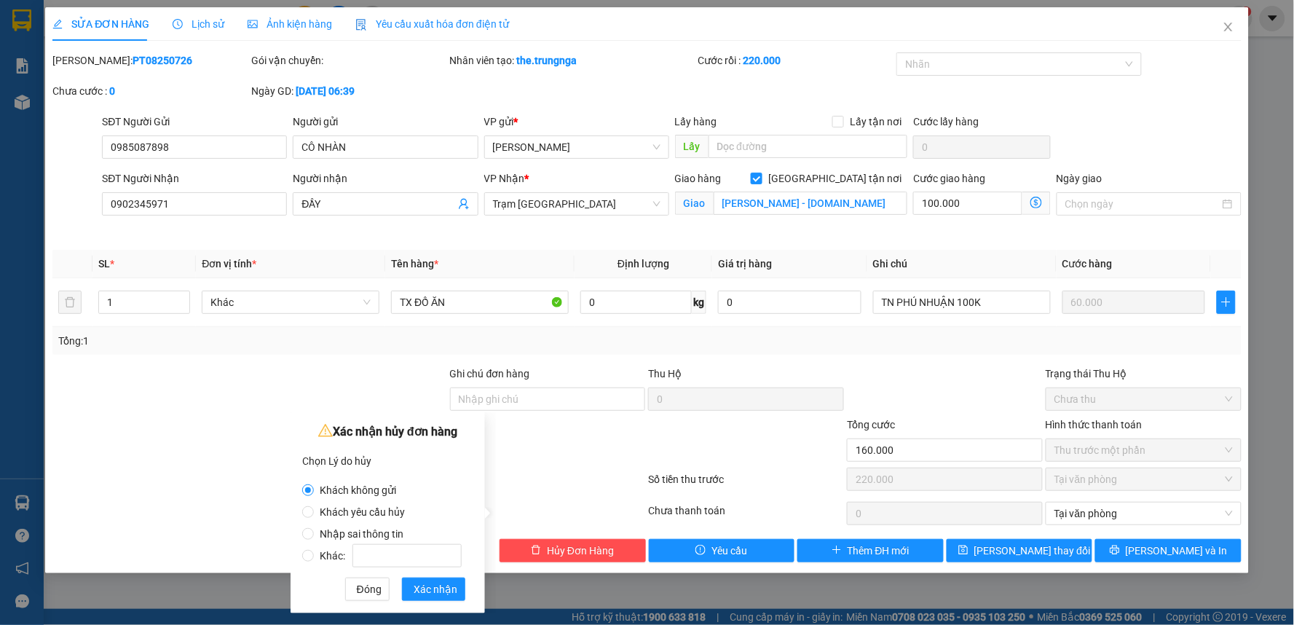
click at [362, 529] on span "Nhập sai thông tin" at bounding box center [361, 534] width 95 height 12
click at [314, 529] on input "Nhập sai thông tin" at bounding box center [308, 534] width 12 height 12
radio input "true"
radio input "false"
click at [423, 584] on span "Xác nhận" at bounding box center [436, 589] width 44 height 16
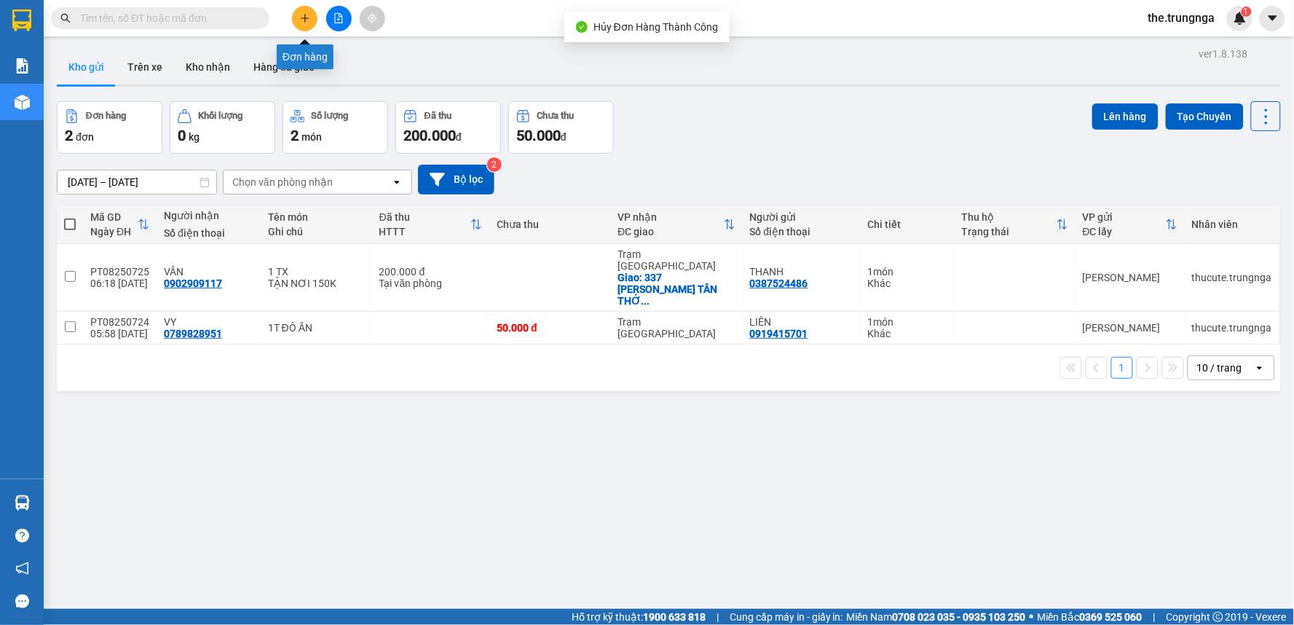
click at [304, 18] on icon "plus" at bounding box center [305, 17] width 8 height 1
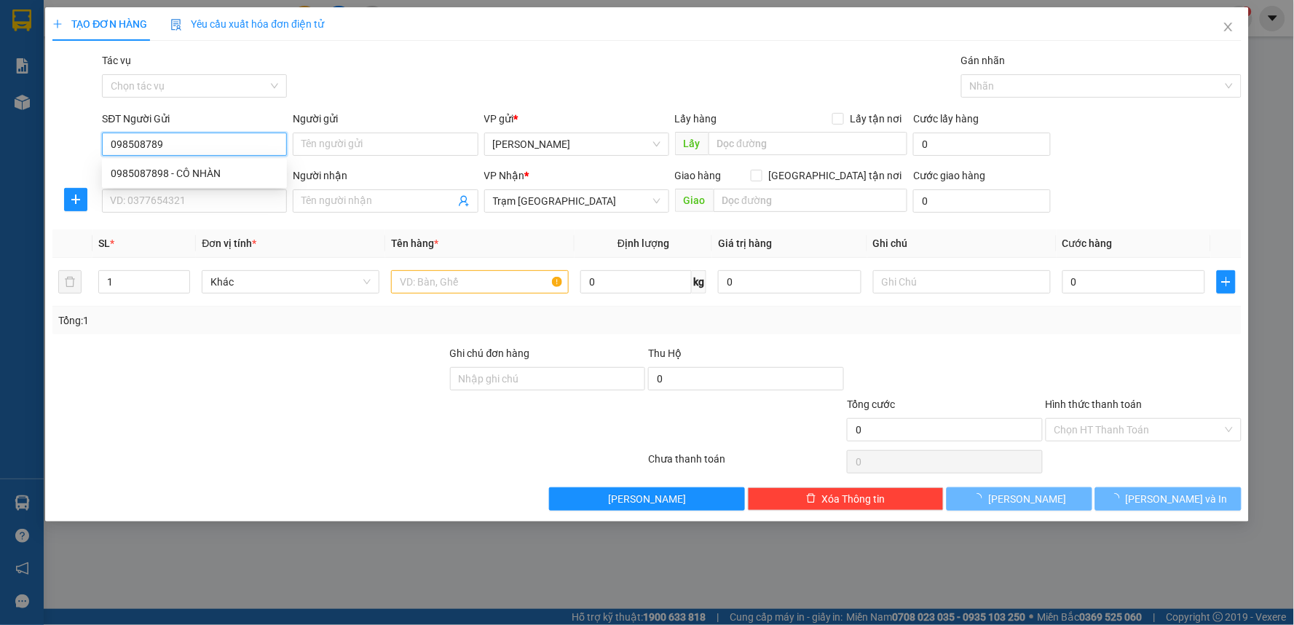
type input "0985087898"
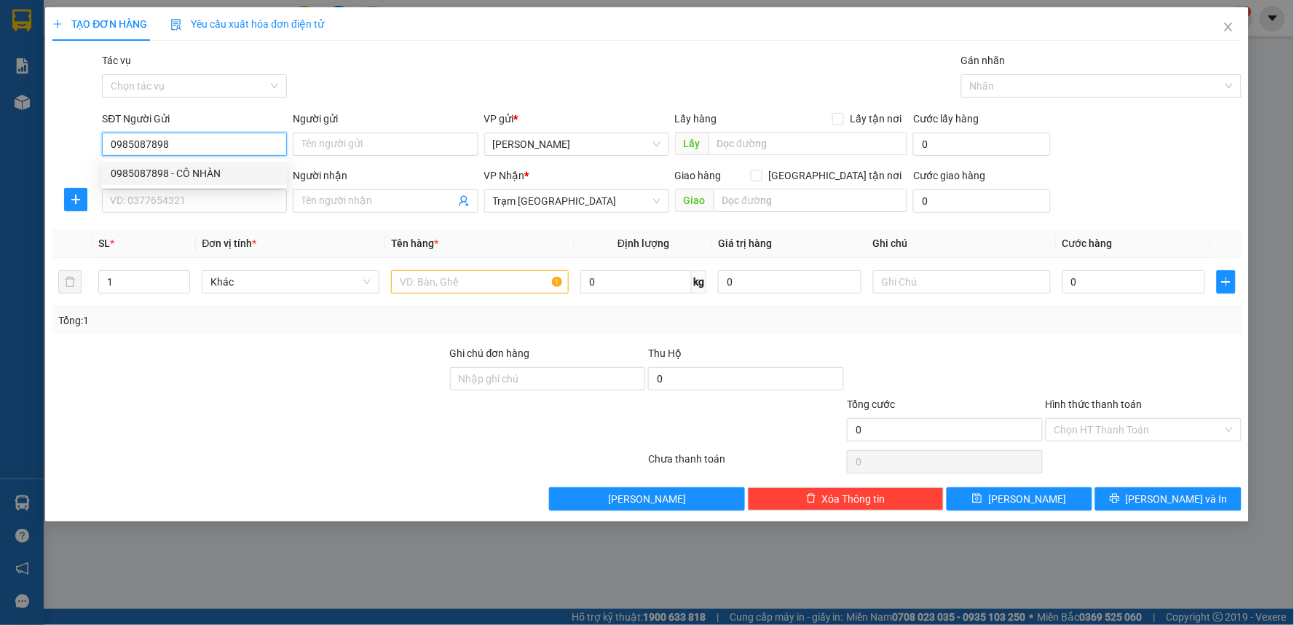
click at [171, 175] on div "0985087898 - CÔ NHÀN" at bounding box center [194, 173] width 167 height 16
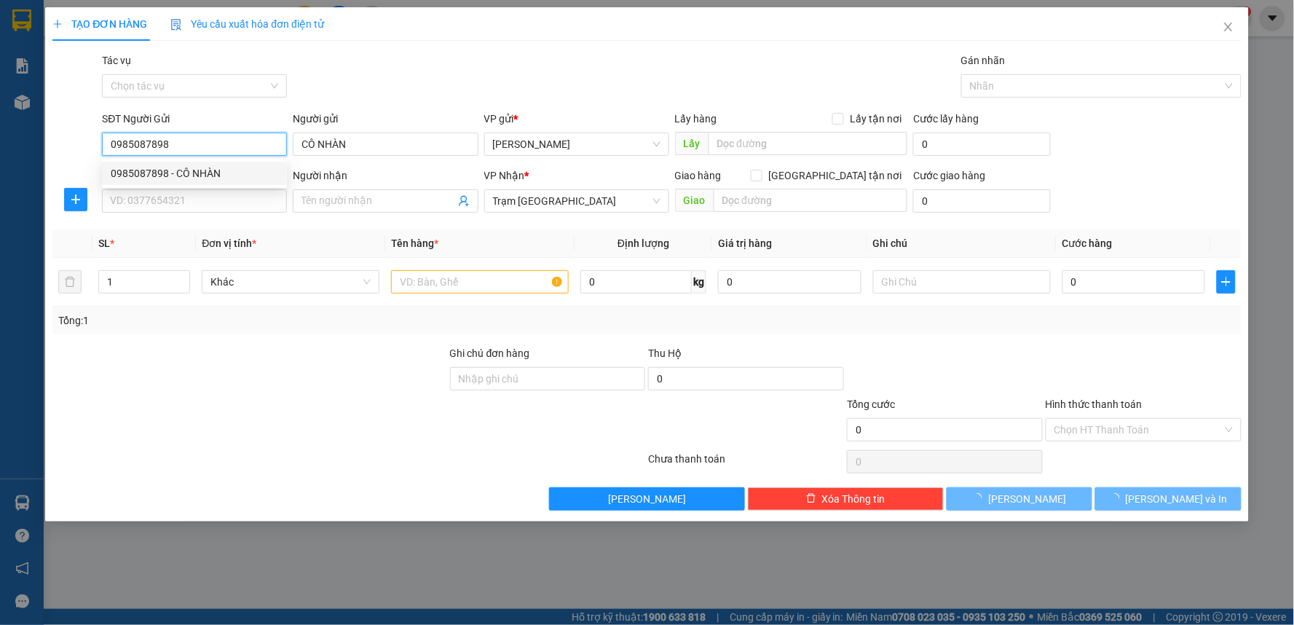
type input "CÔ NHÀN"
type input "50.000"
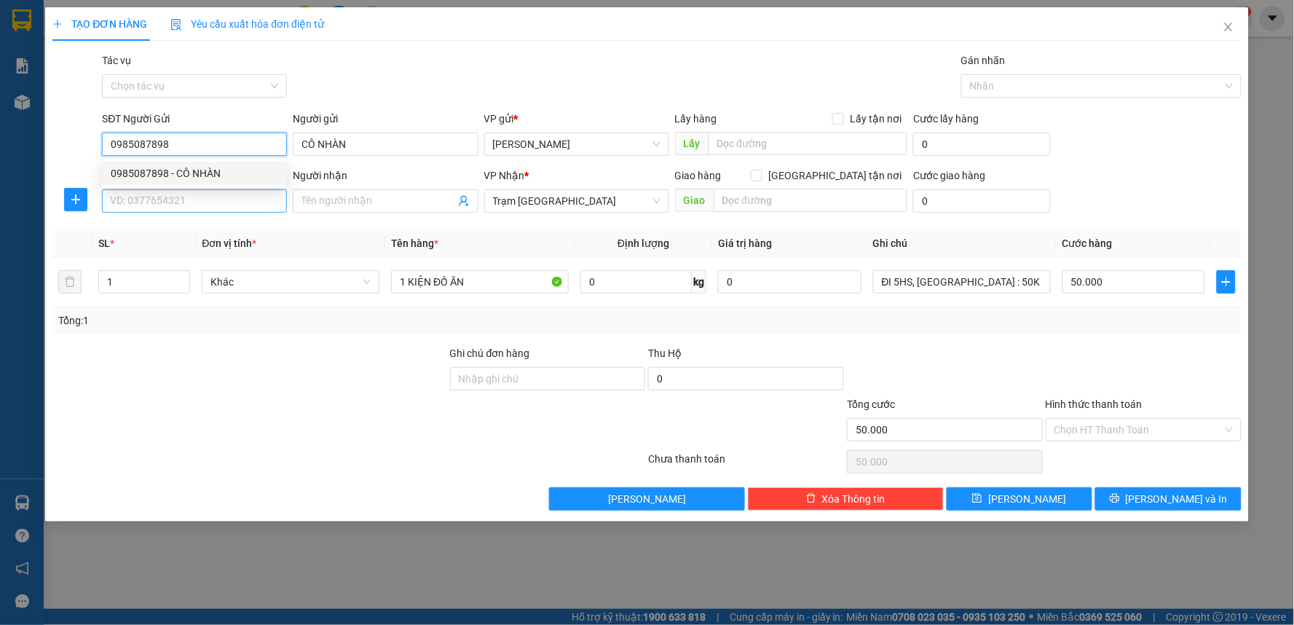
type input "0985087898"
click at [168, 202] on input "SĐT Người Nhận" at bounding box center [194, 200] width 185 height 23
type input "0902345971"
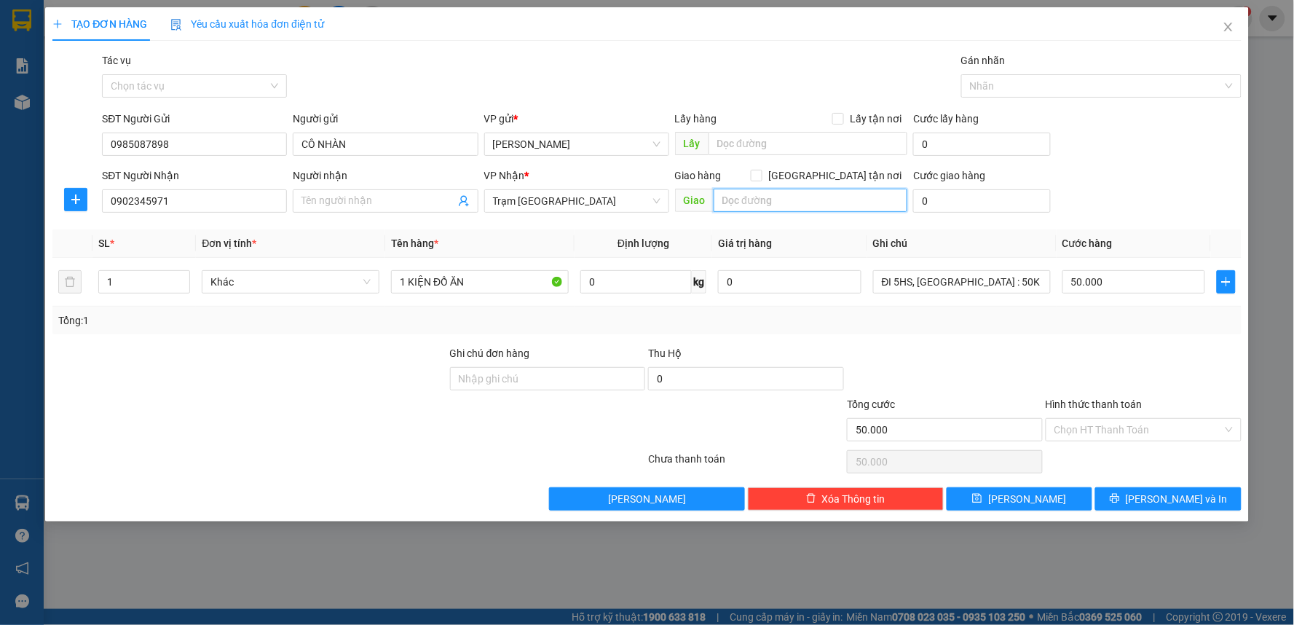
click at [755, 199] on input "text" at bounding box center [811, 200] width 194 height 23
click at [846, 173] on span "[GEOGRAPHIC_DATA] tận nơi" at bounding box center [834, 175] width 145 height 16
click at [761, 173] on input "[GEOGRAPHIC_DATA] tận nơi" at bounding box center [756, 175] width 10 height 10
checkbox input "true"
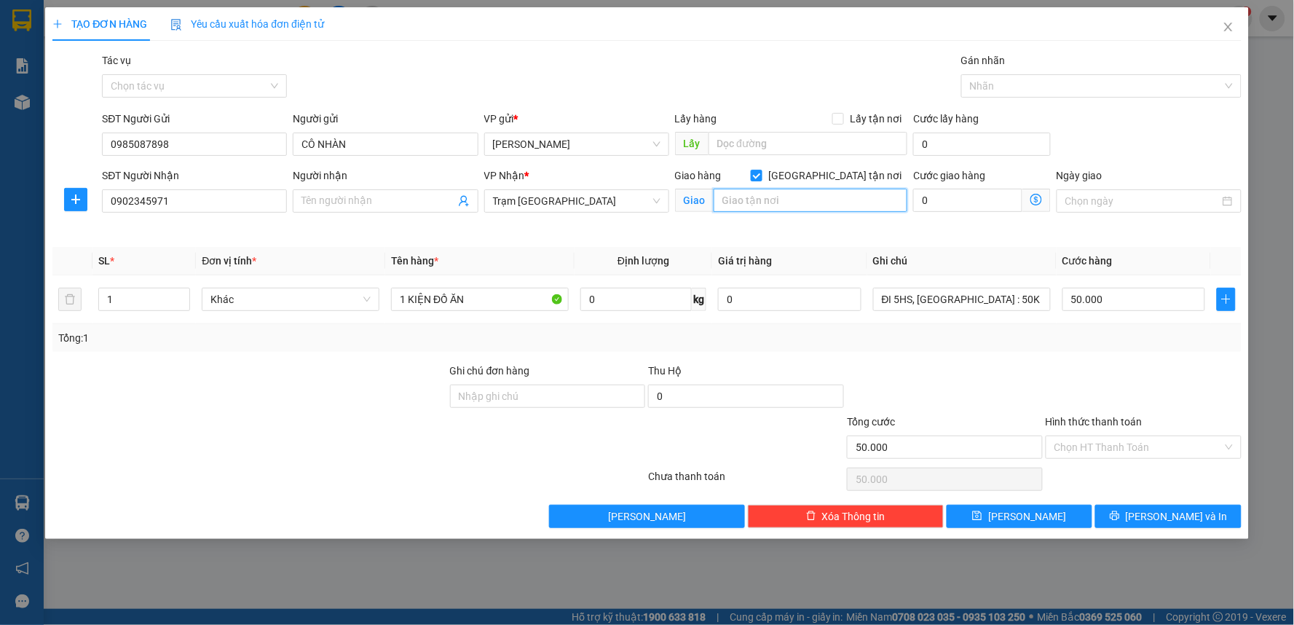
click at [775, 210] on input "text" at bounding box center [811, 200] width 194 height 23
type input "[PERSON_NAME] - [DOMAIN_NAME]"
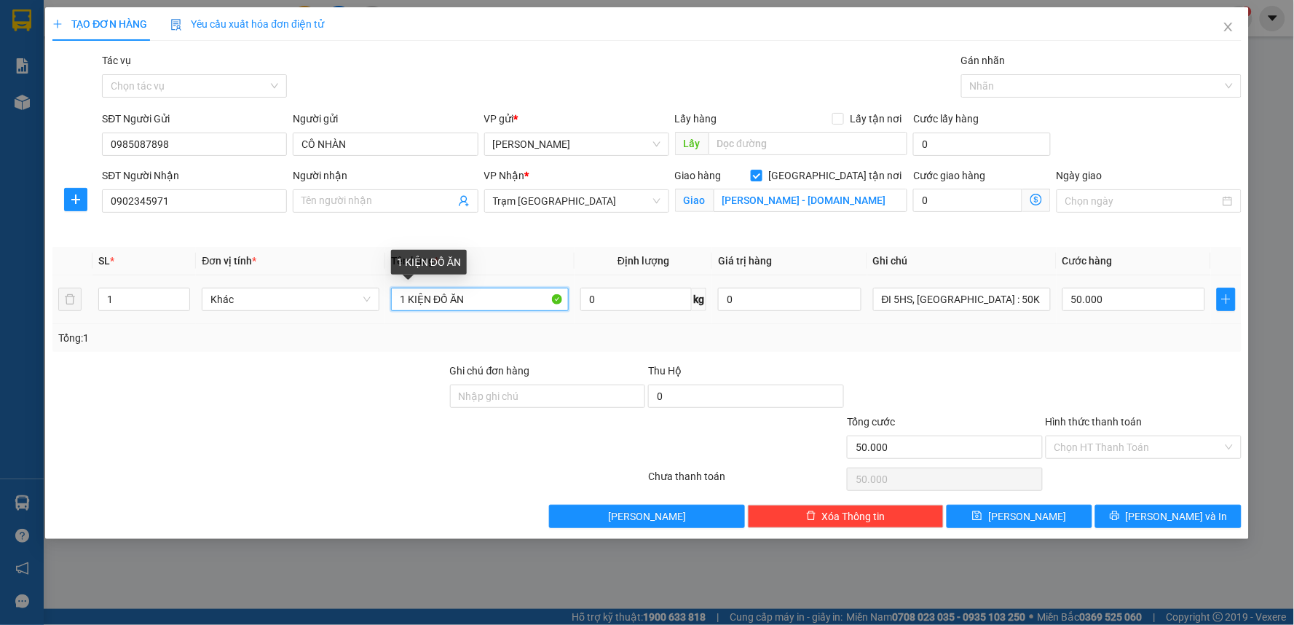
click at [466, 299] on input "1 KIỆN ĐỒ ĂN" at bounding box center [480, 299] width 178 height 23
type input "TX ĐÒ ĂN"
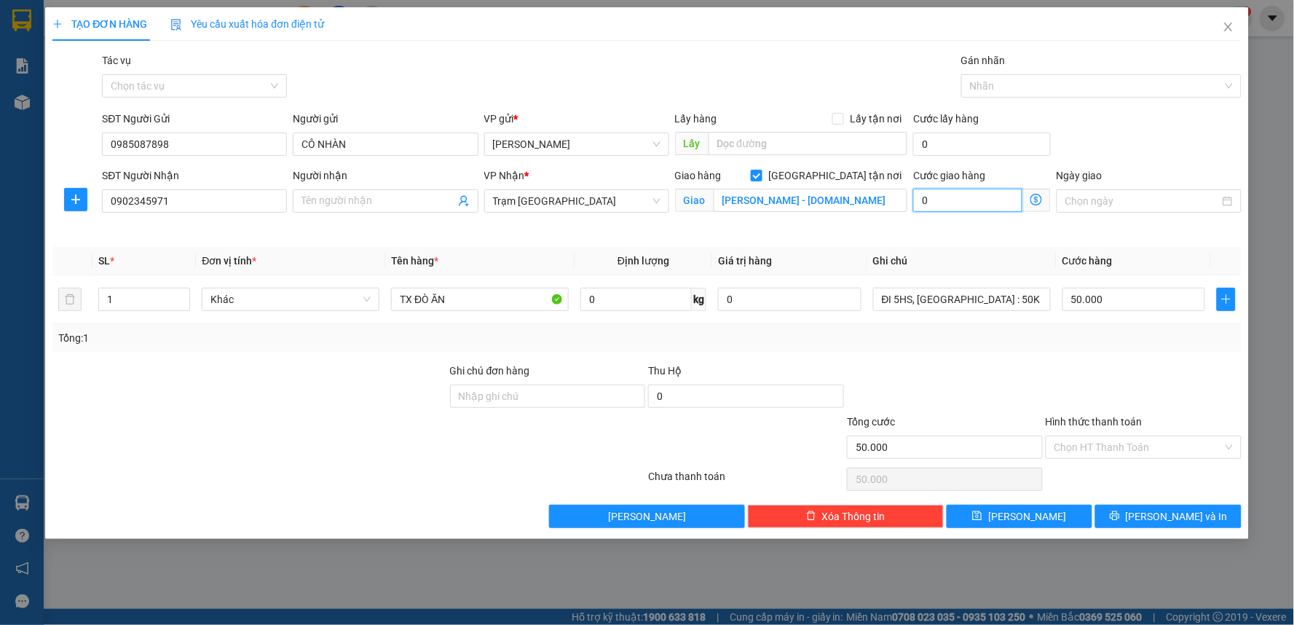
click at [941, 202] on input "0" at bounding box center [967, 200] width 109 height 23
type input "50.001"
type input "1"
type input "50.010"
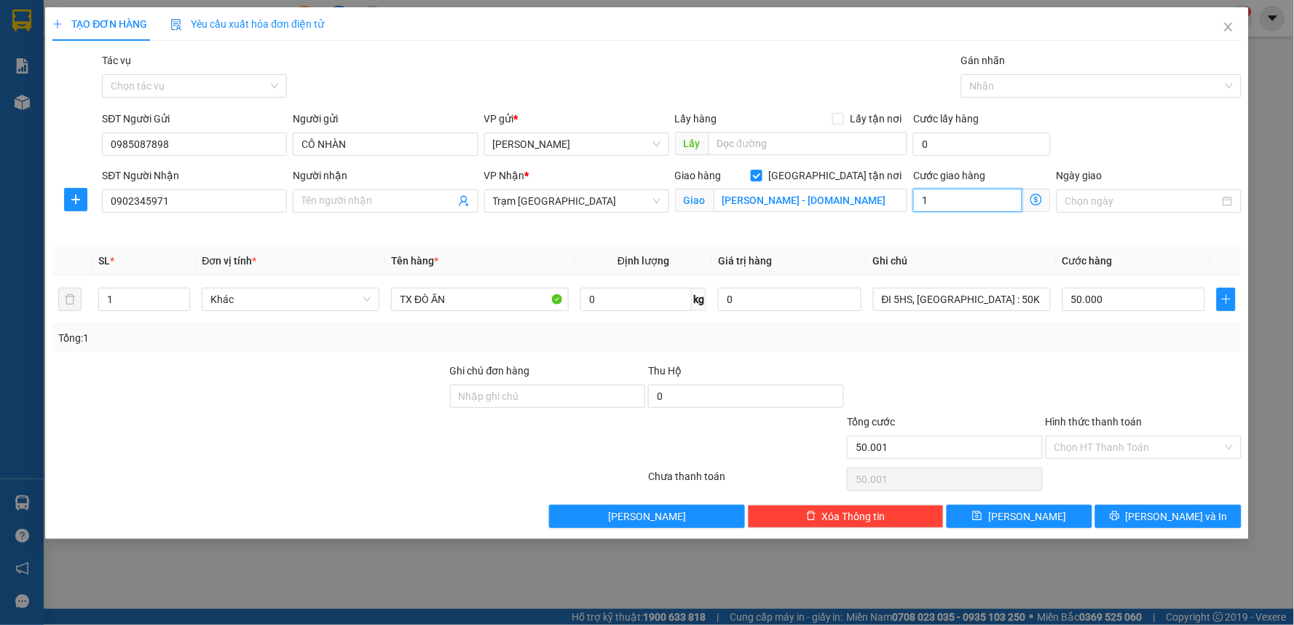
type input "50.010"
type input "10"
type input "50.100"
type input "100.000"
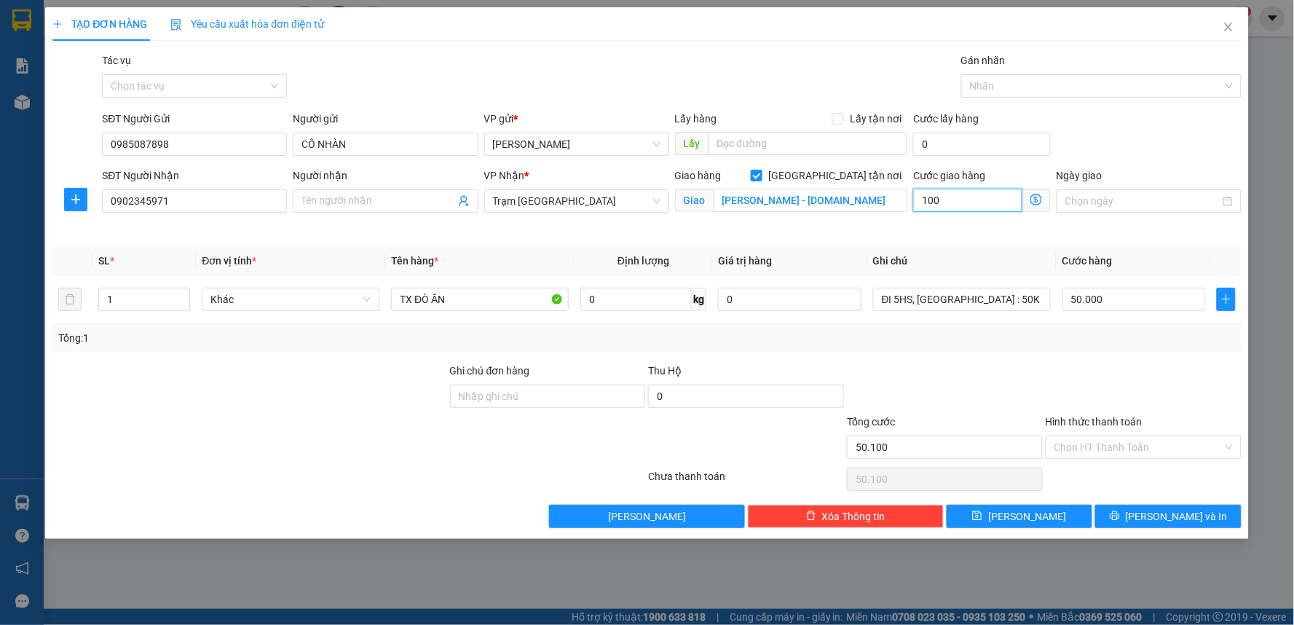
type input "150.000"
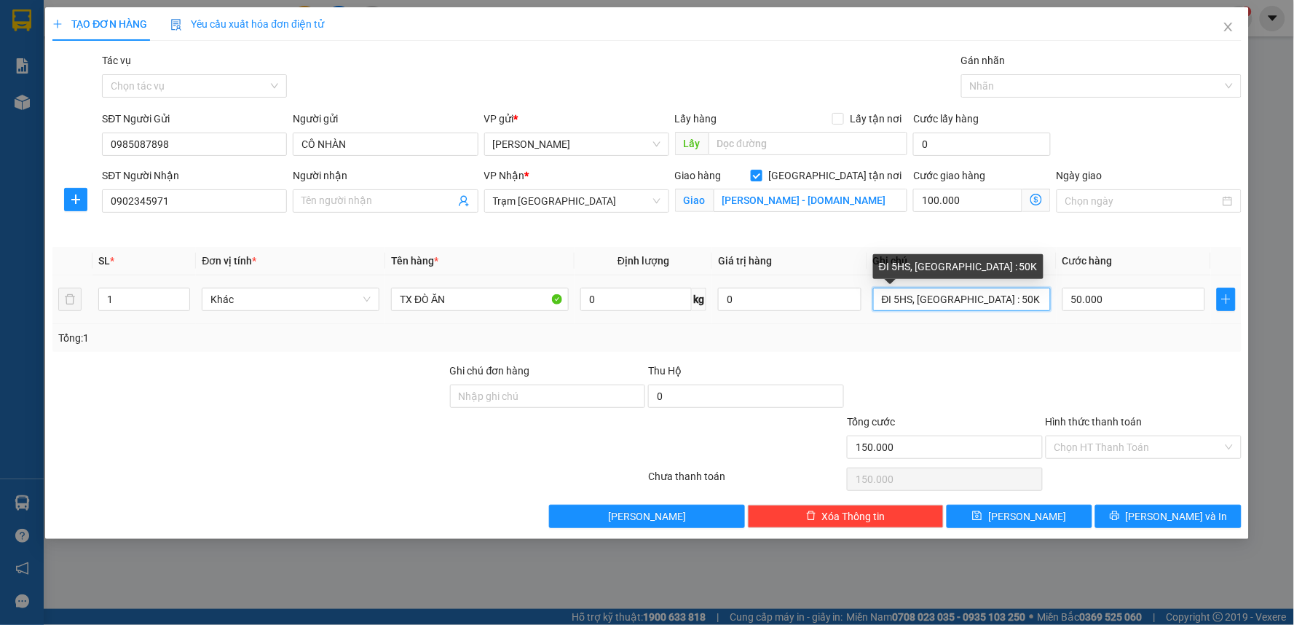
click at [977, 301] on input "ĐI 5HS, [GEOGRAPHIC_DATA] : 50K" at bounding box center [962, 299] width 178 height 23
type input "TN PHÚ NHUẬN 100K"
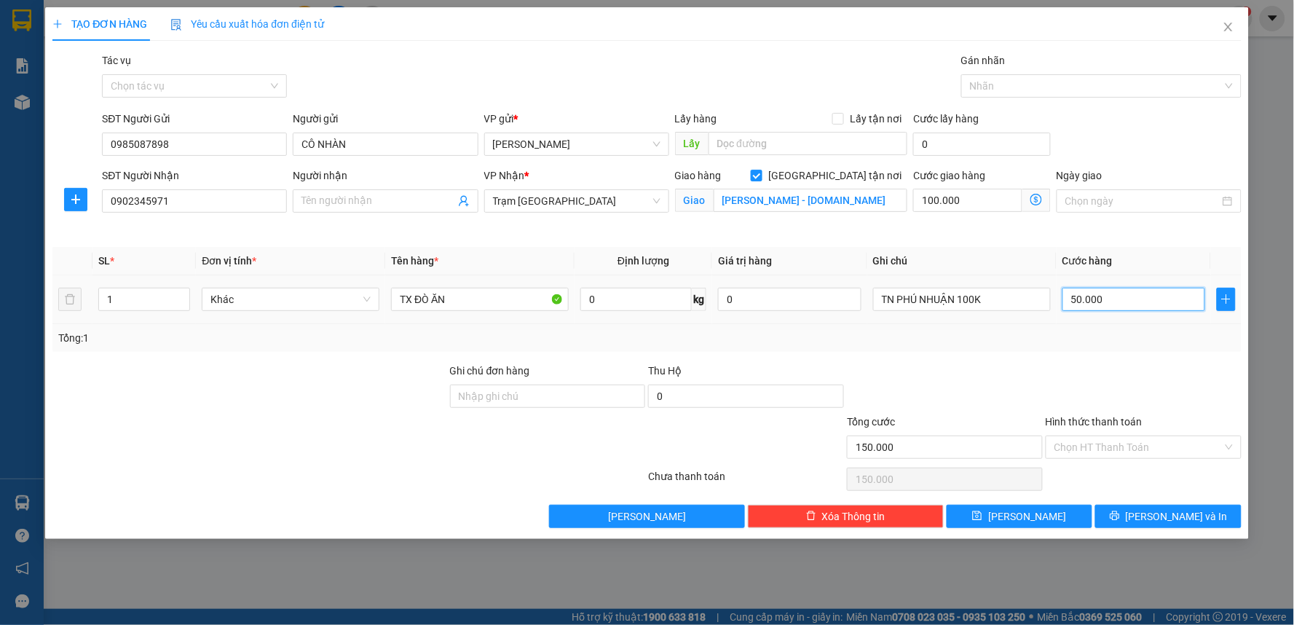
click at [1119, 308] on input "50.000" at bounding box center [1133, 299] width 143 height 23
type input "100.006"
type input "6"
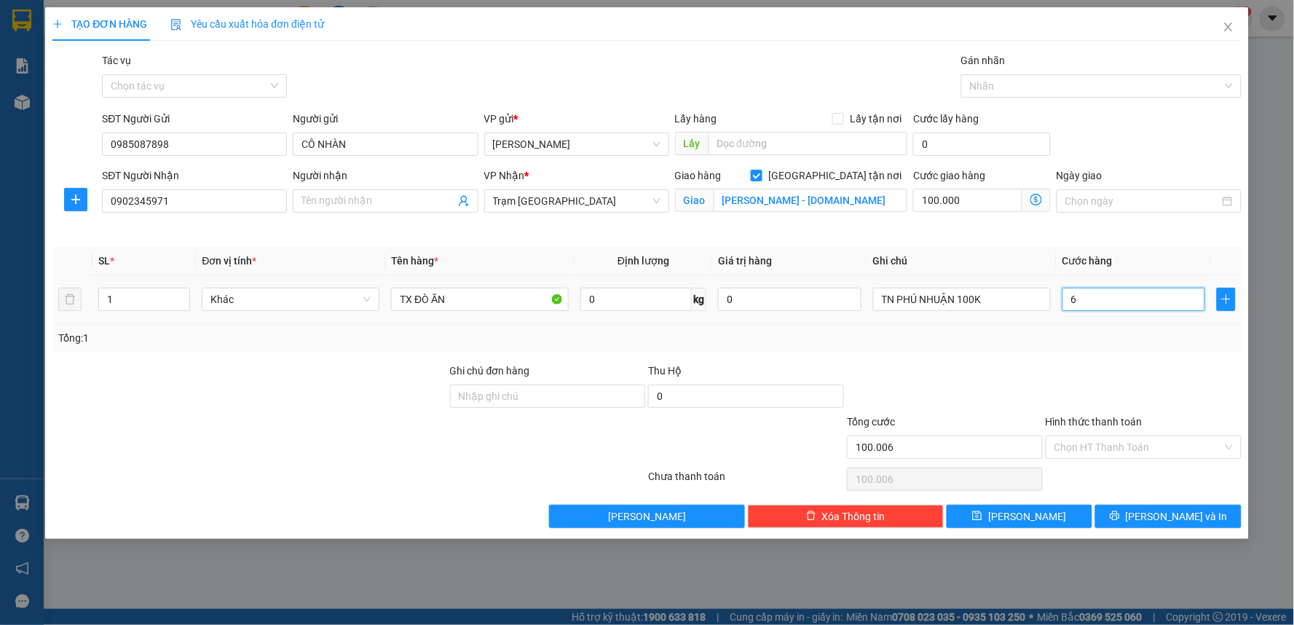
type input "100.060"
type input "60"
type input "160.000"
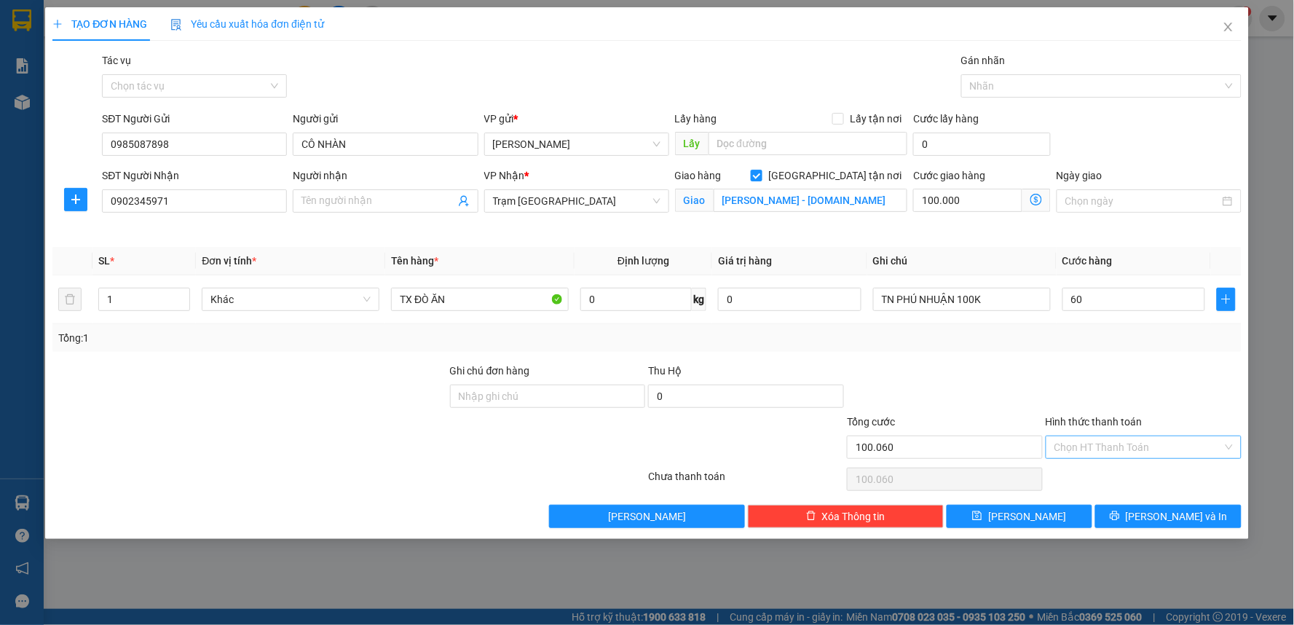
type input "60.000"
click at [1078, 445] on input "Hình thức thanh toán" at bounding box center [1138, 447] width 168 height 22
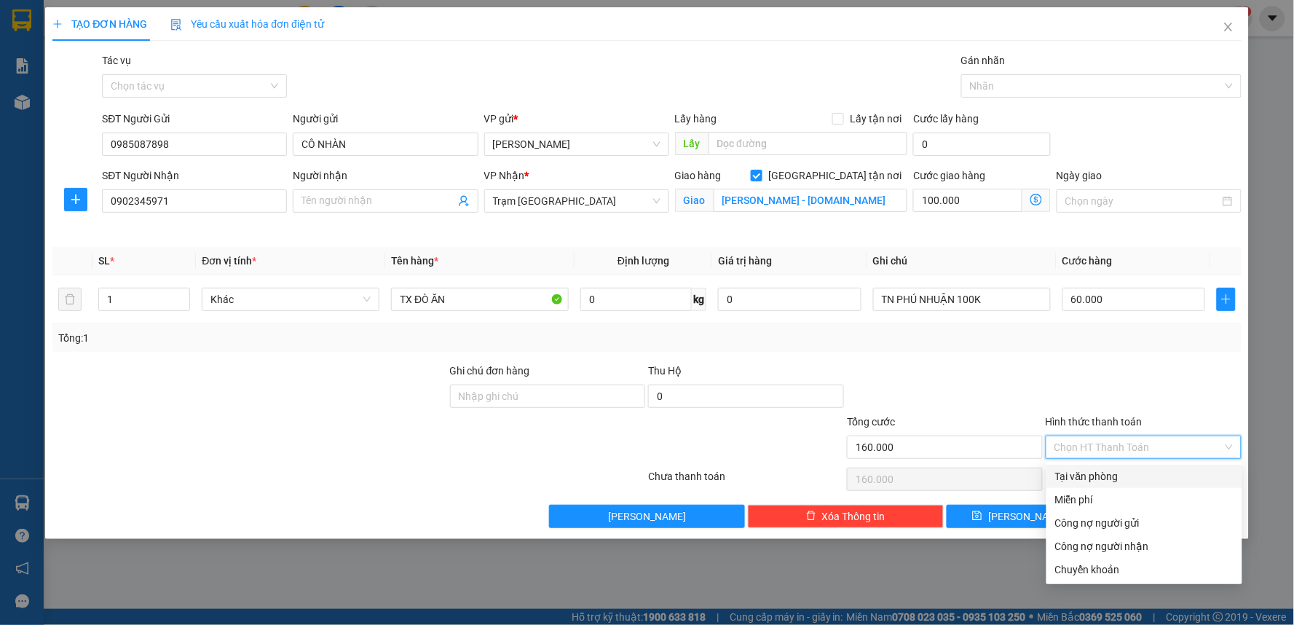
click at [1098, 479] on div "Tại văn phòng" at bounding box center [1144, 476] width 178 height 16
type input "0"
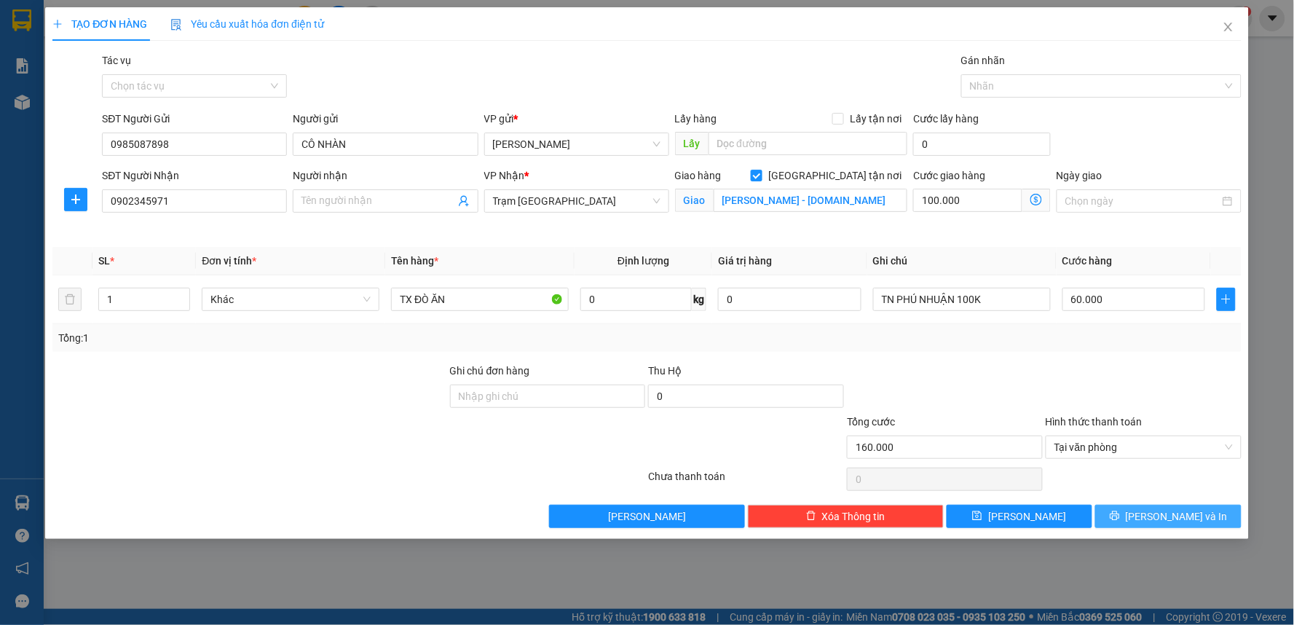
click at [1120, 513] on icon "printer" at bounding box center [1115, 515] width 10 height 10
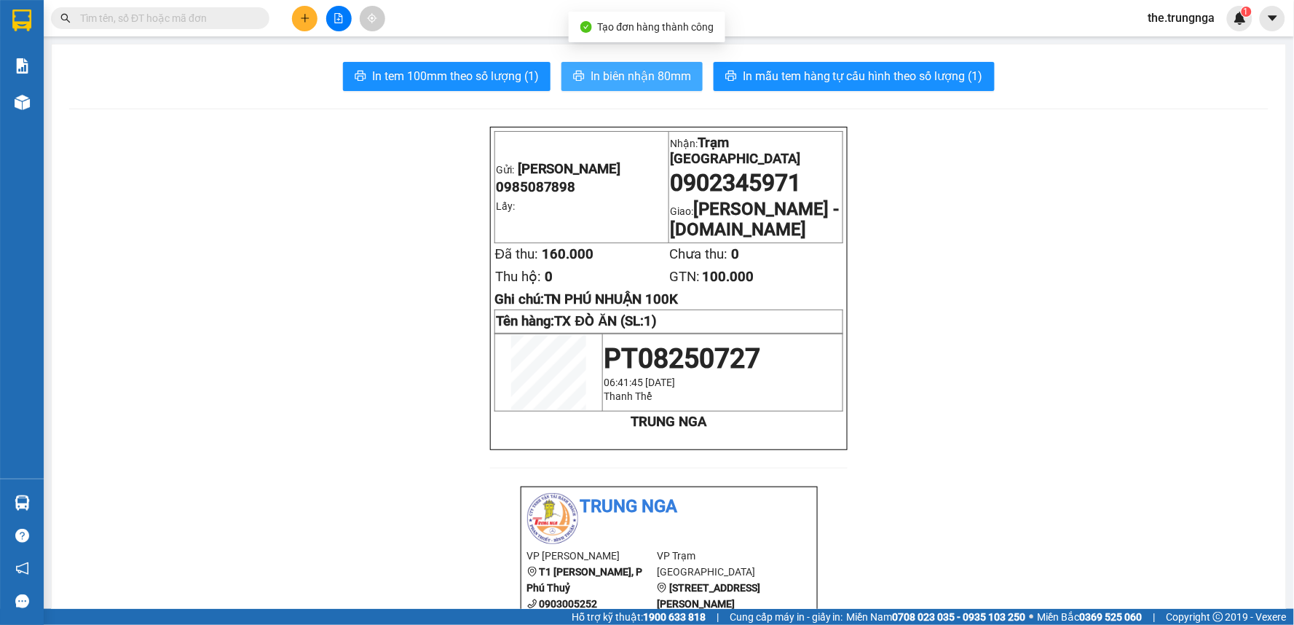
click at [573, 79] on icon "printer" at bounding box center [579, 76] width 12 height 12
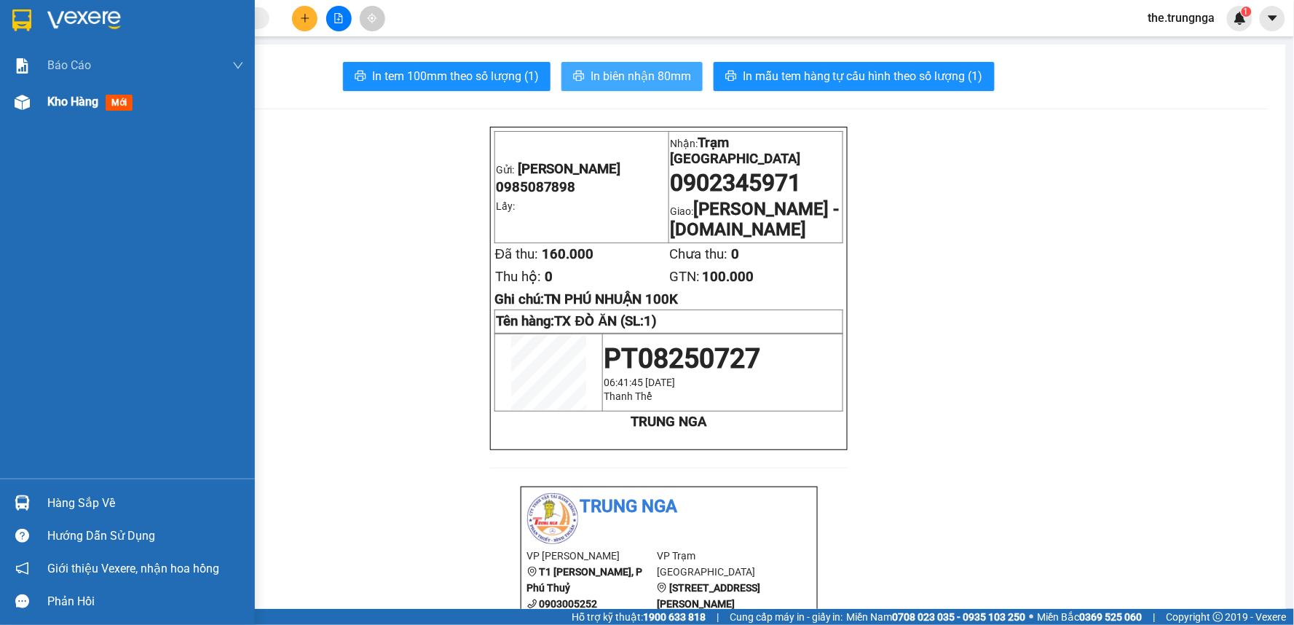
click at [83, 96] on span "Kho hàng" at bounding box center [72, 102] width 51 height 14
